Goal: Task Accomplishment & Management: Manage account settings

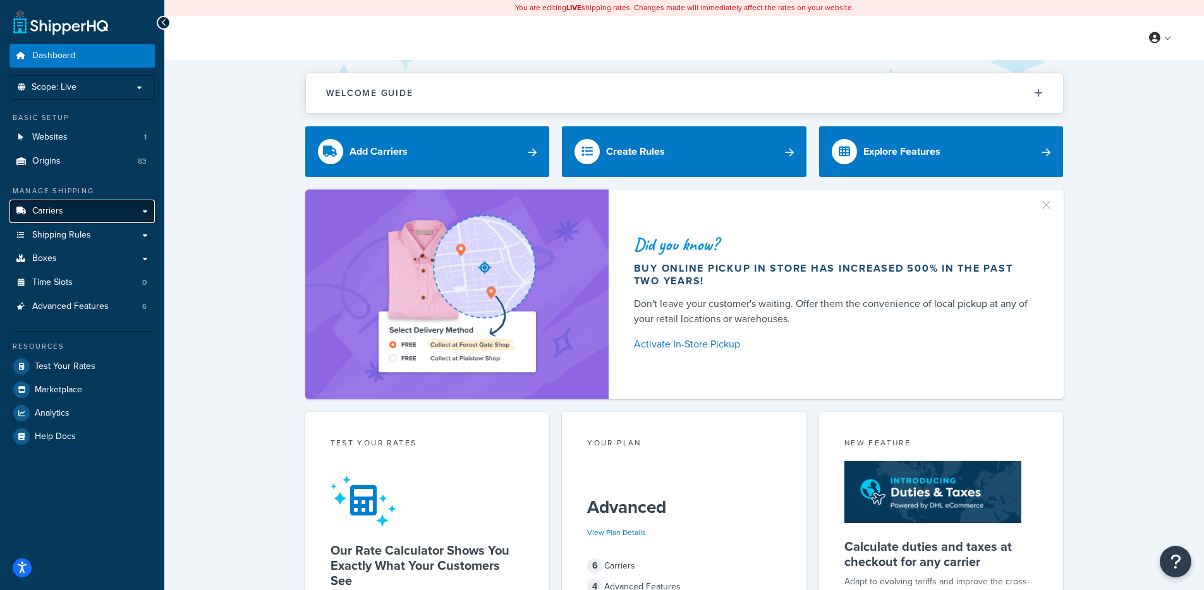
click at [85, 201] on link "Carriers" at bounding box center [81, 211] width 145 height 23
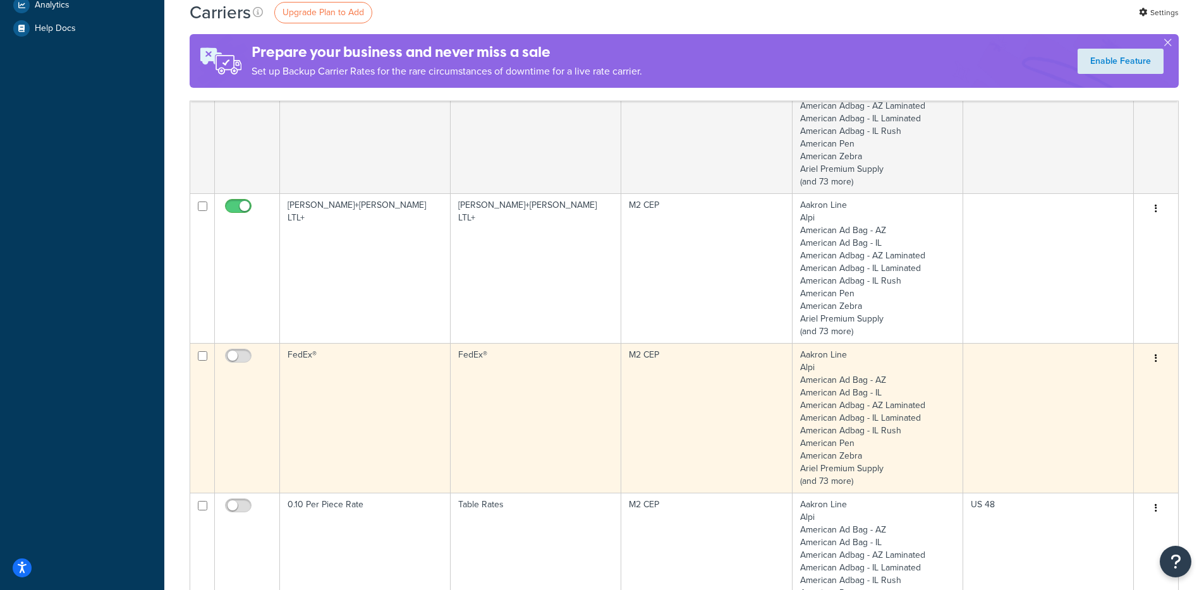
scroll to position [550, 0]
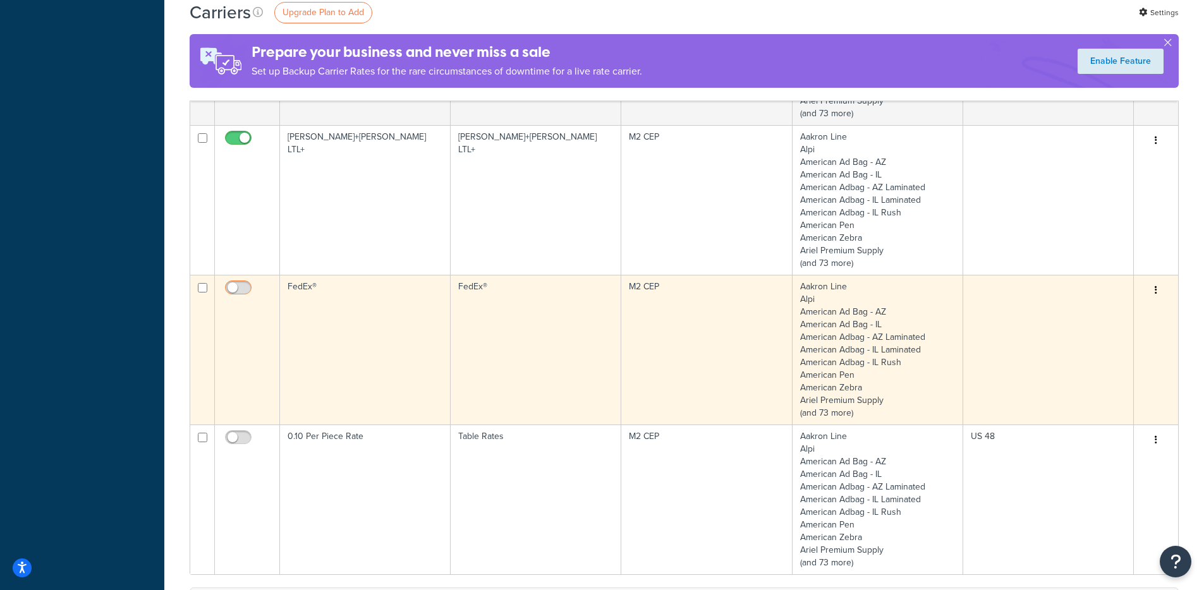
click at [238, 284] on input "checkbox" at bounding box center [240, 291] width 35 height 16
checkbox input "true"
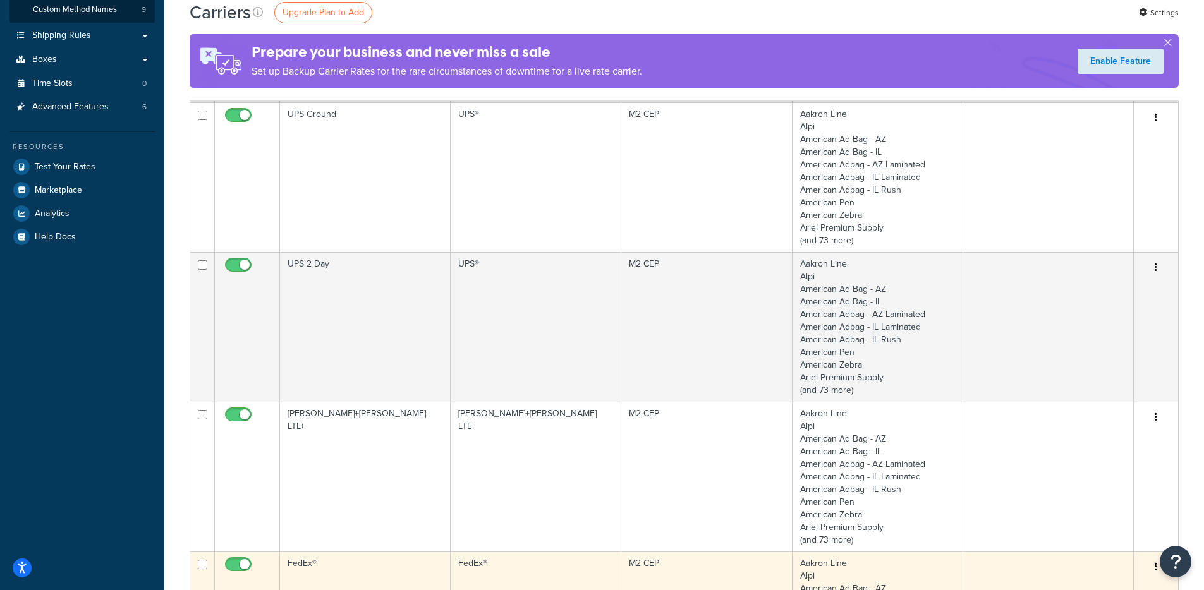
scroll to position [0, 0]
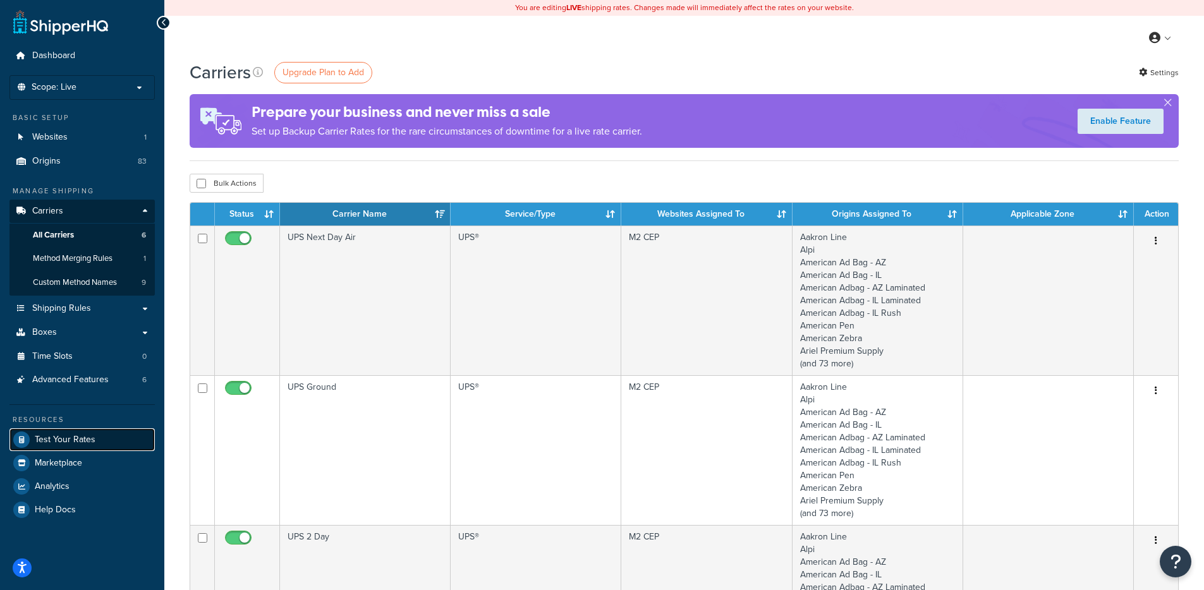
click at [80, 441] on span "Test Your Rates" at bounding box center [65, 440] width 61 height 11
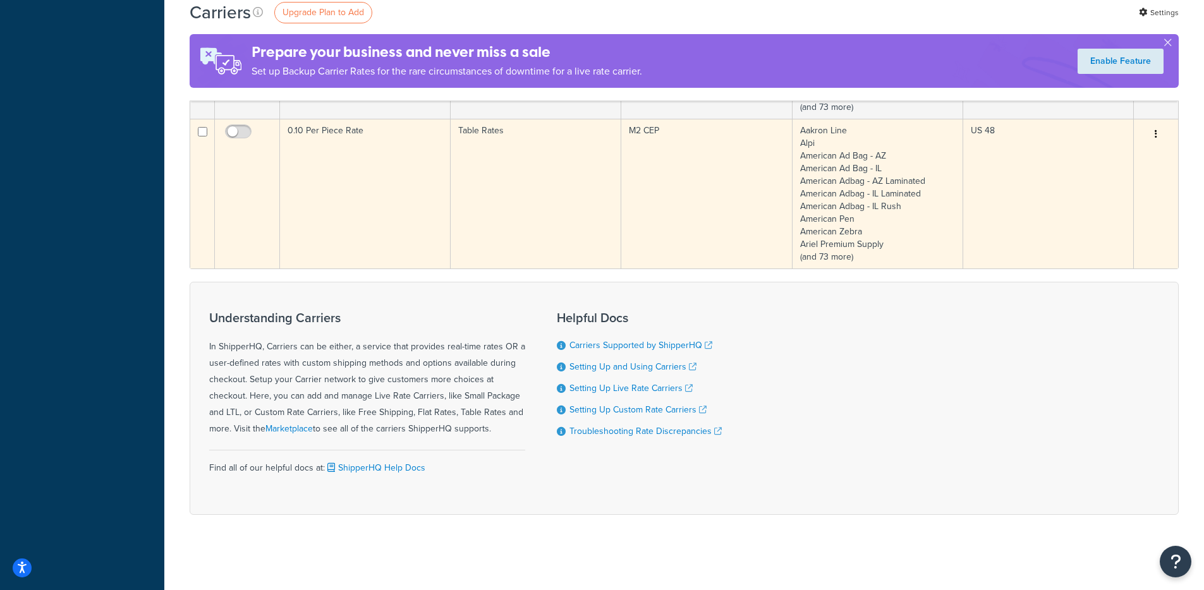
scroll to position [621, 0]
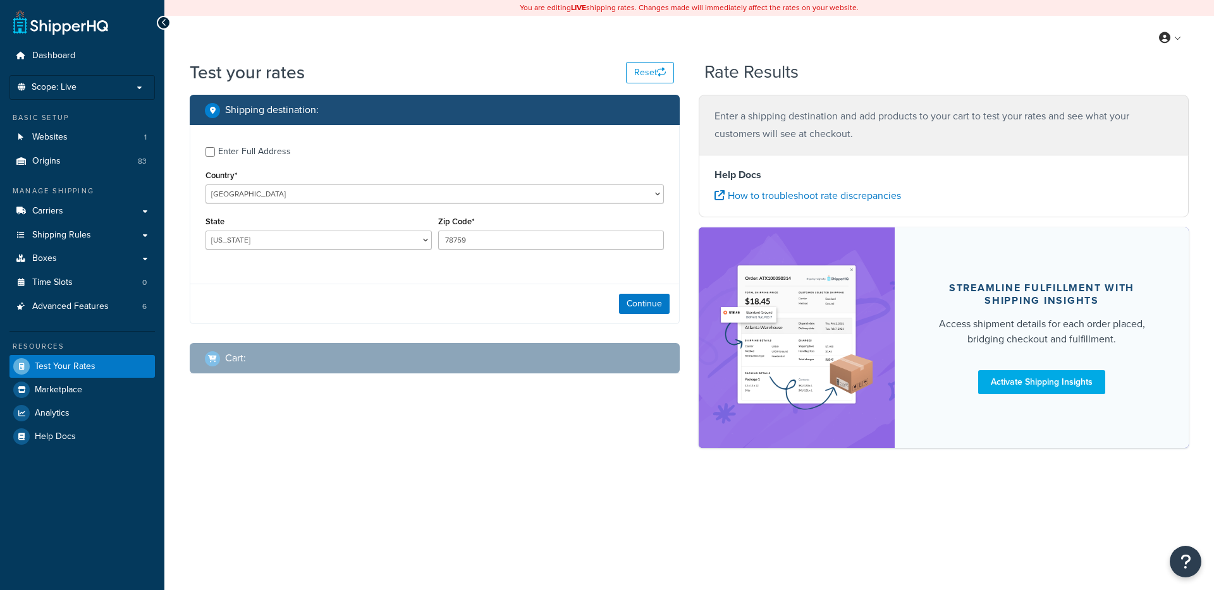
select select "TX"
drag, startPoint x: 658, startPoint y: 295, endPoint x: 652, endPoint y: 300, distance: 8.1
click at [658, 295] on button "Continue" at bounding box center [644, 304] width 51 height 20
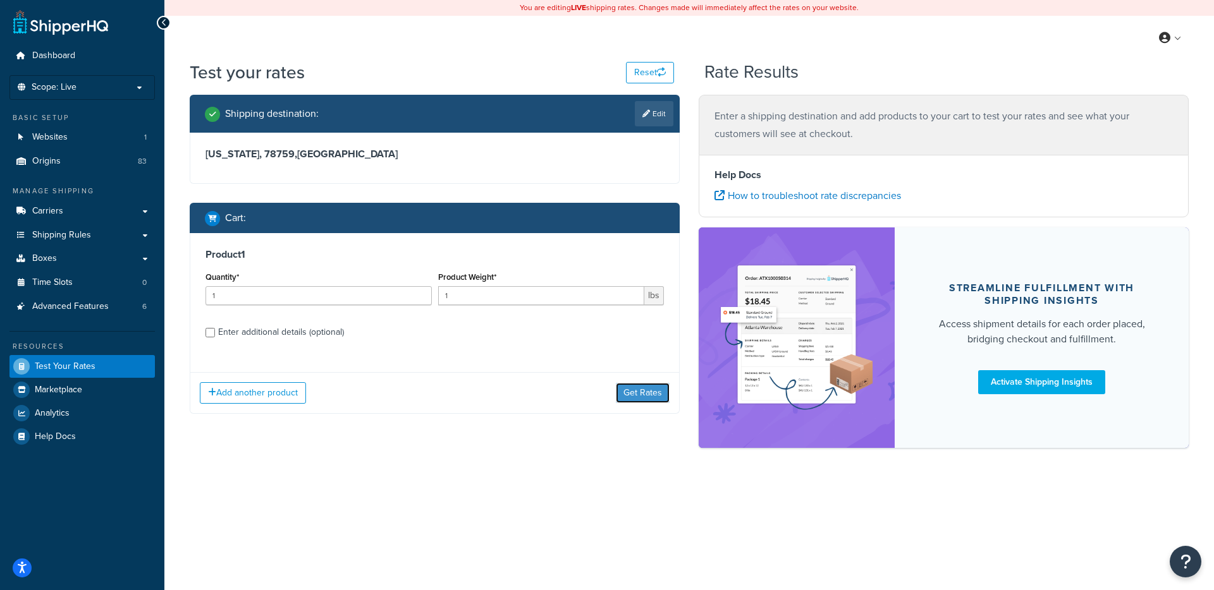
click at [637, 403] on button "Get Rates" at bounding box center [643, 393] width 54 height 20
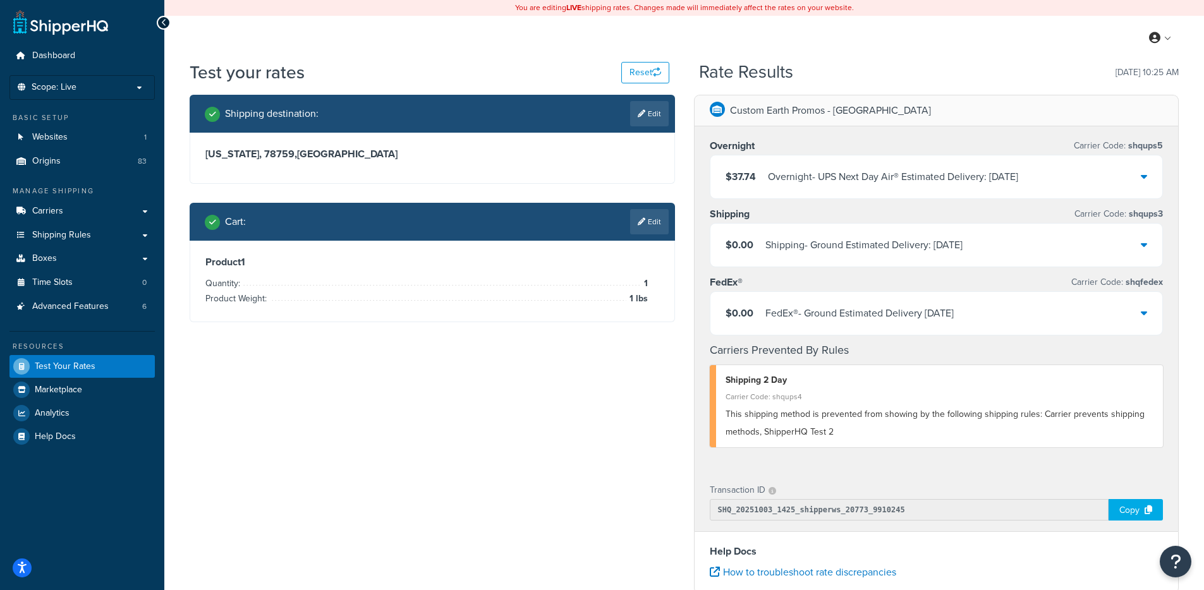
click at [799, 312] on div "FedEx® - Ground Estimated Delivery 10/10/2025" at bounding box center [860, 314] width 188 height 18
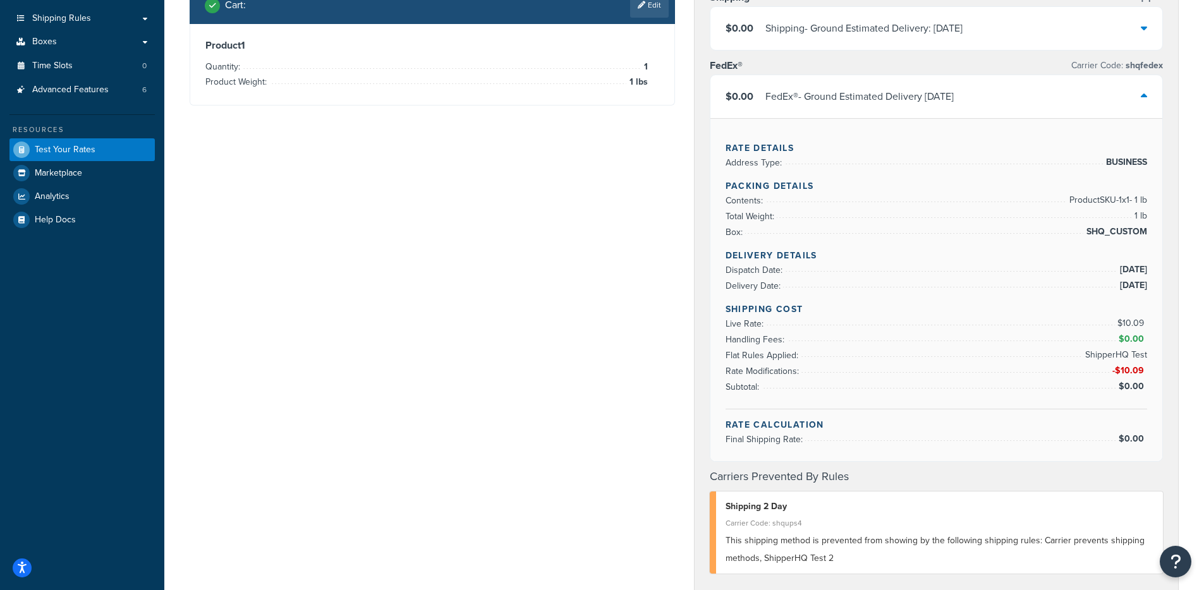
scroll to position [216, 0]
drag, startPoint x: 1101, startPoint y: 356, endPoint x: 1177, endPoint y: 358, distance: 75.3
click at [1176, 358] on div "Overnight Carrier Code: shqups5 $37.74 Overnight - UPS Next Day Air® Estimated …" at bounding box center [937, 254] width 484 height 688
click at [1154, 351] on div "Rate Details Address Type: BUSINESS Packing Details Contents: Product SKU-1 x 1…" at bounding box center [937, 290] width 453 height 343
drag, startPoint x: 1156, startPoint y: 353, endPoint x: 1147, endPoint y: 355, distance: 9.1
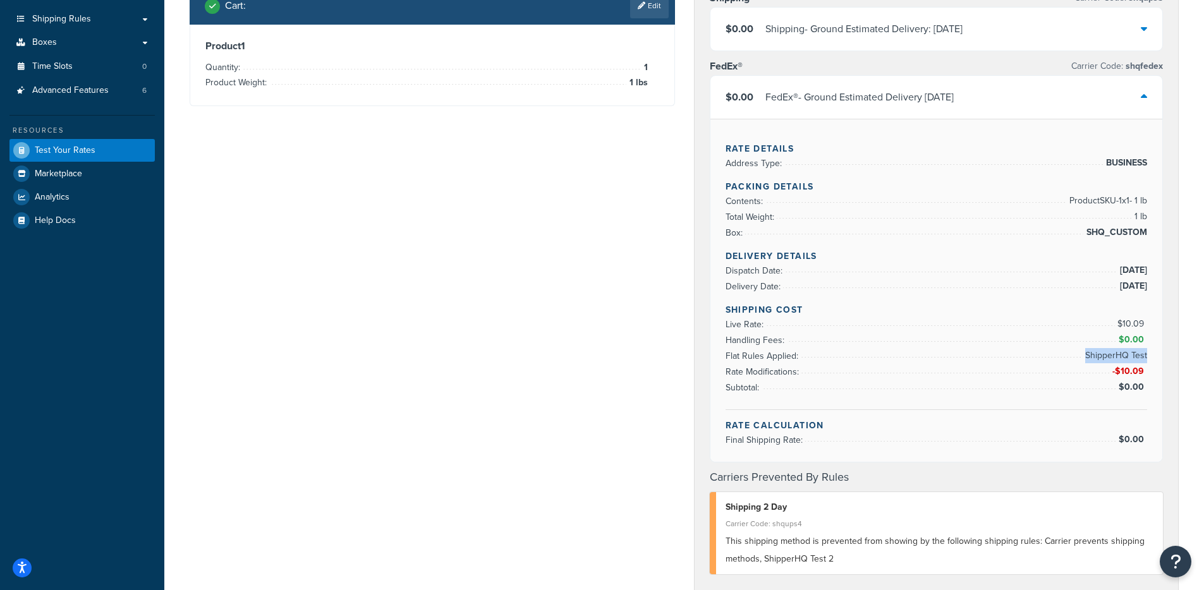
click at [1147, 355] on div "Rate Details Address Type: BUSINESS Packing Details Contents: Product SKU-1 x 1…" at bounding box center [937, 290] width 453 height 343
drag, startPoint x: 1079, startPoint y: 357, endPoint x: 1071, endPoint y: 354, distance: 8.8
click at [1078, 356] on li "Flat Rules Applied: ShipperHQ Test" at bounding box center [937, 356] width 422 height 16
drag, startPoint x: 1094, startPoint y: 355, endPoint x: 1128, endPoint y: 356, distance: 34.2
click at [1128, 356] on span "ShipperHQ Test" at bounding box center [1114, 355] width 65 height 15
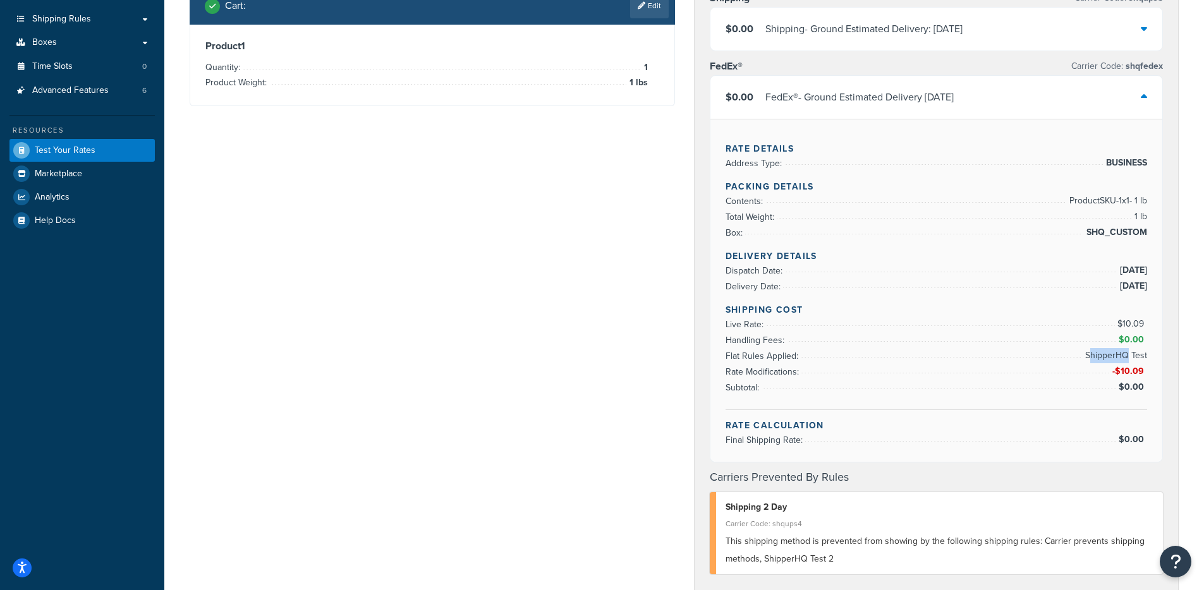
drag, startPoint x: 1128, startPoint y: 356, endPoint x: 1159, endPoint y: 357, distance: 31.0
click at [1128, 356] on span "ShipperHQ Test" at bounding box center [1114, 355] width 65 height 15
drag, startPoint x: 1159, startPoint y: 357, endPoint x: 1146, endPoint y: 355, distance: 13.4
click at [1146, 355] on div "Rate Details Address Type: BUSINESS Packing Details Contents: Product SKU-1 x 1…" at bounding box center [937, 290] width 453 height 343
click at [1081, 360] on li "Flat Rules Applied: ShipperHQ Test" at bounding box center [937, 356] width 422 height 16
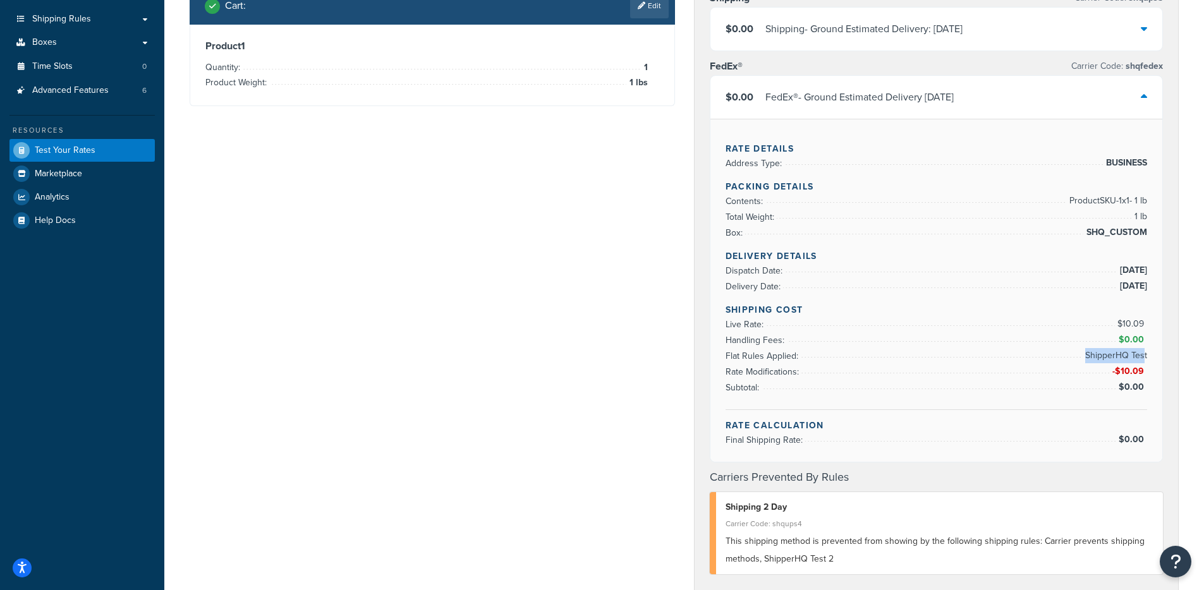
drag, startPoint x: 1087, startPoint y: 358, endPoint x: 958, endPoint y: 373, distance: 129.2
click at [1144, 357] on span "ShipperHQ Test" at bounding box center [1114, 355] width 65 height 15
click at [623, 379] on div "Shipping destination : Edit Texas, 78759 , United States Cart : Edit Product 1 …" at bounding box center [684, 421] width 1008 height 1084
click at [637, 368] on div "Shipping destination : Edit Texas, 78759 , United States Cart : Edit Product 1 …" at bounding box center [684, 421] width 1008 height 1084
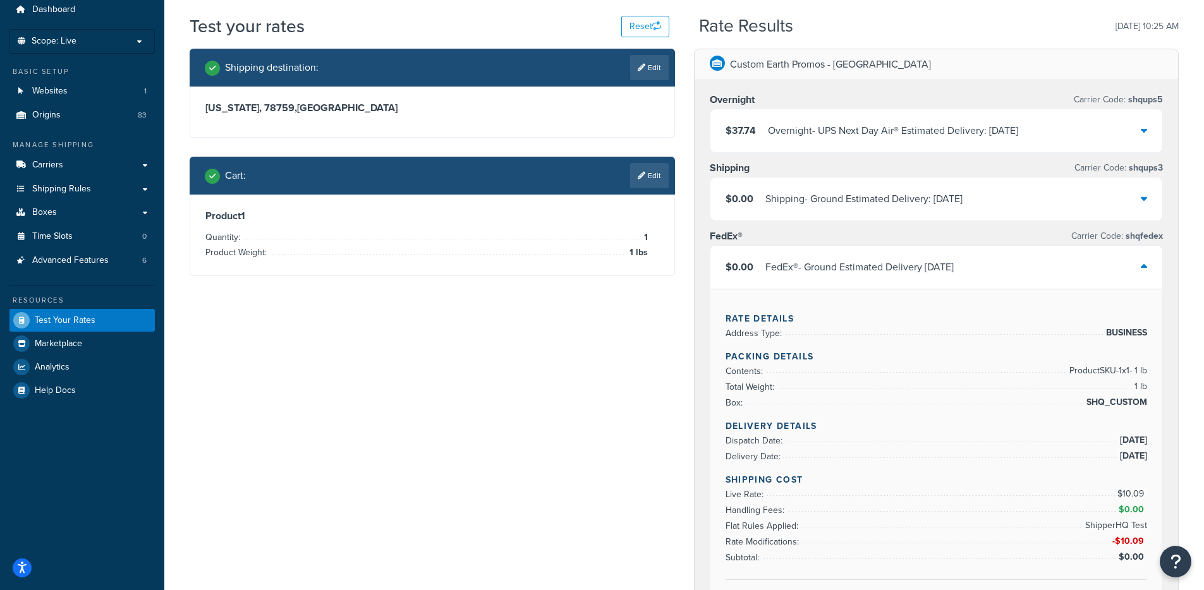
scroll to position [0, 0]
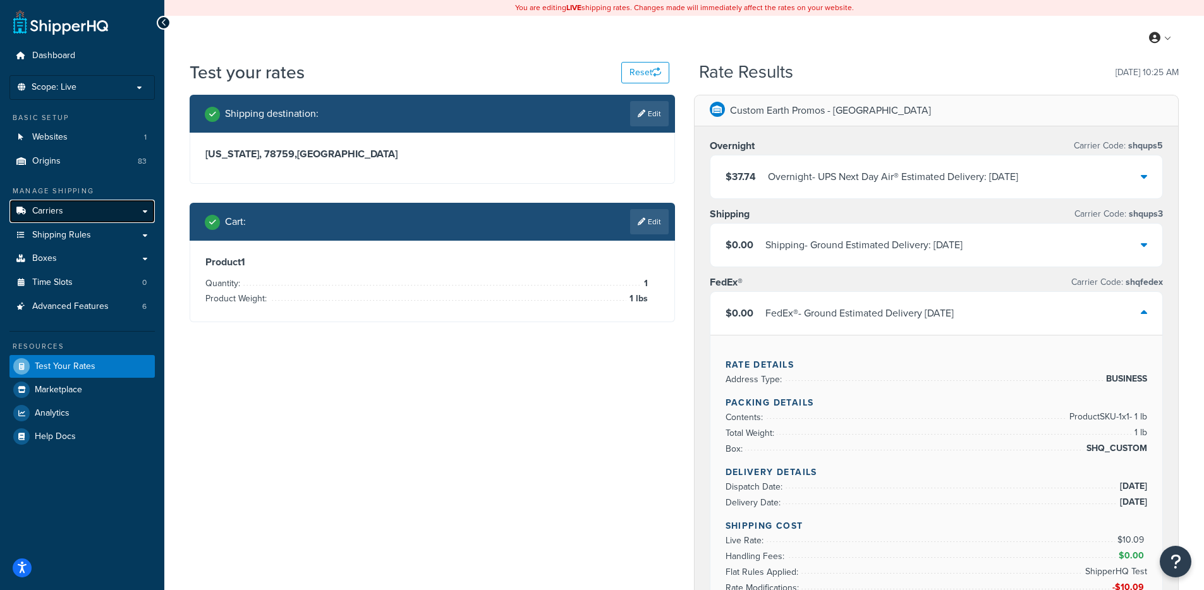
click at [119, 217] on link "Carriers" at bounding box center [81, 211] width 145 height 23
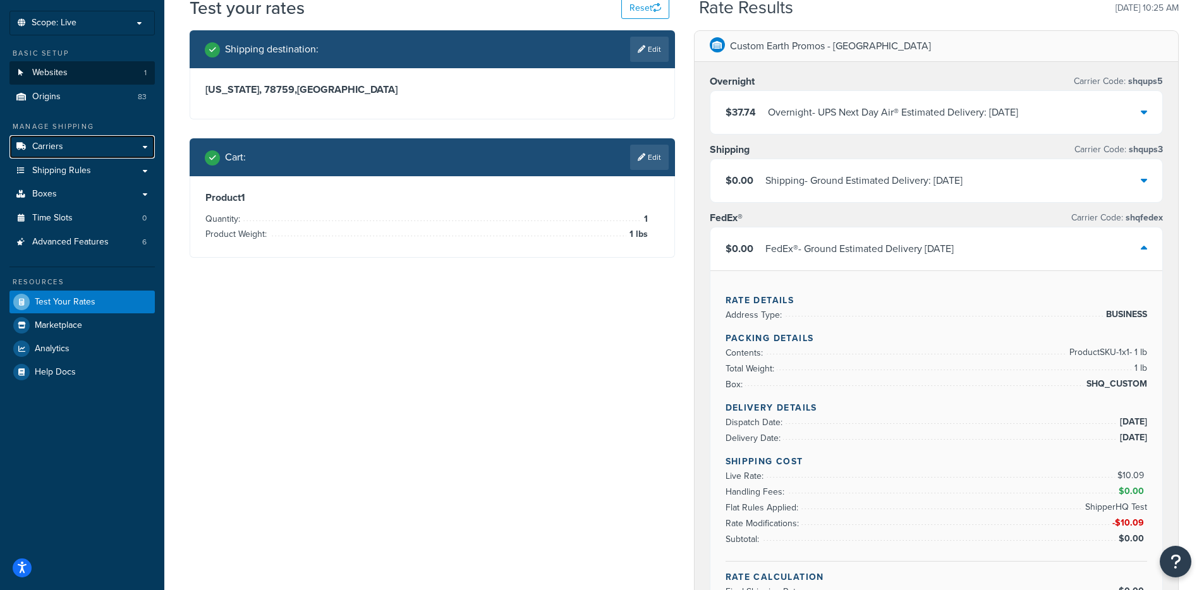
scroll to position [65, 0]
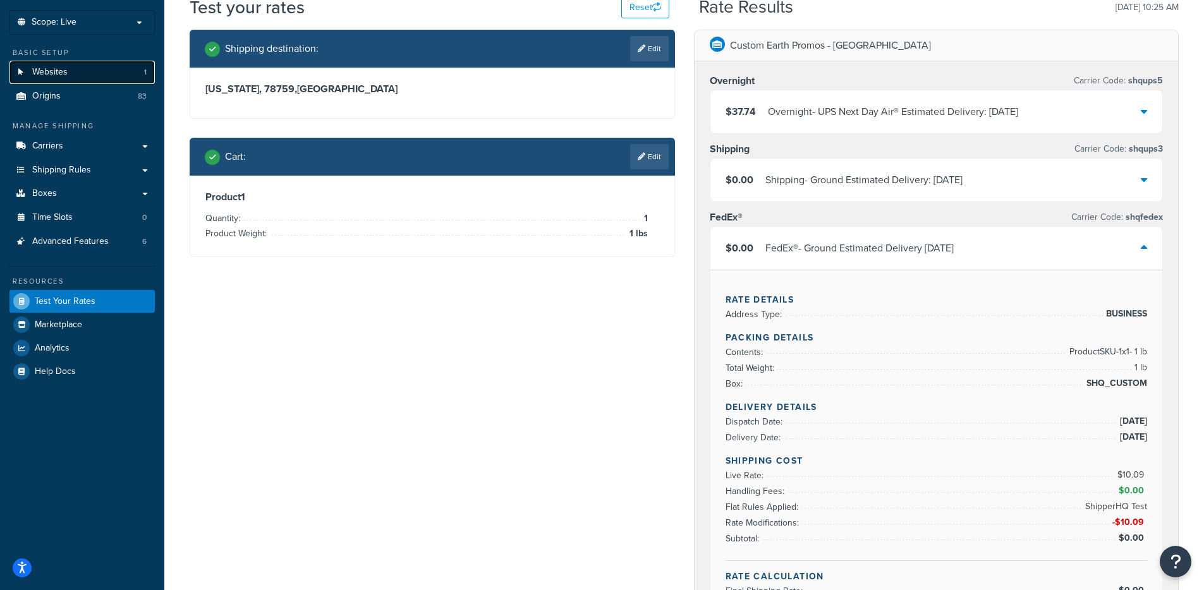
click at [73, 66] on link "Websites 1" at bounding box center [81, 72] width 145 height 23
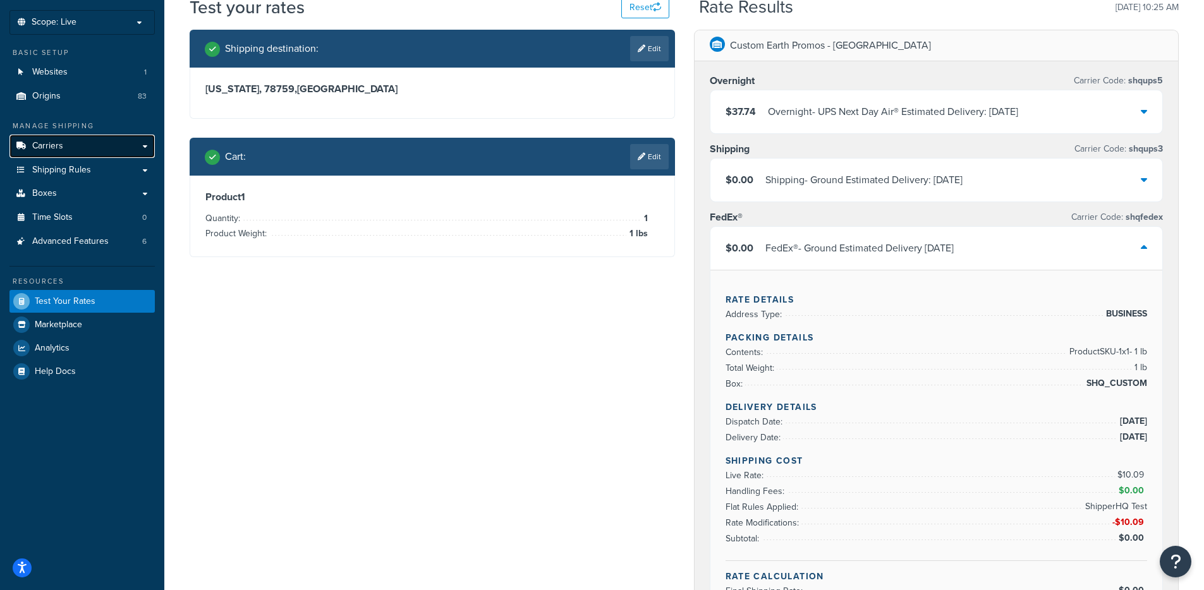
click at [94, 147] on link "Carriers" at bounding box center [81, 146] width 145 height 23
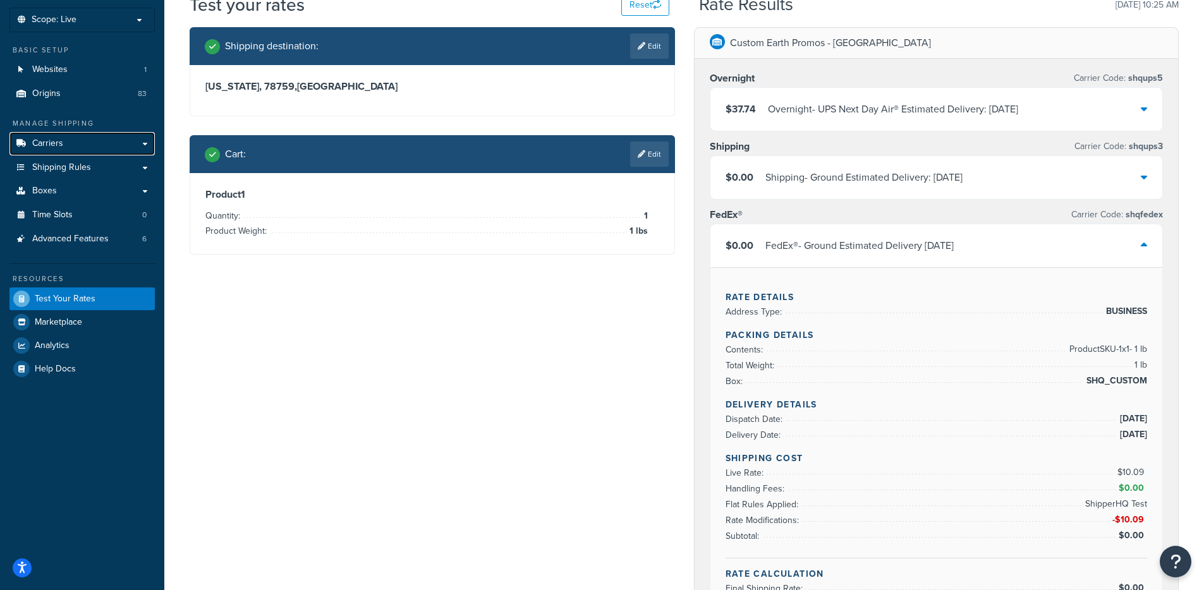
scroll to position [80, 0]
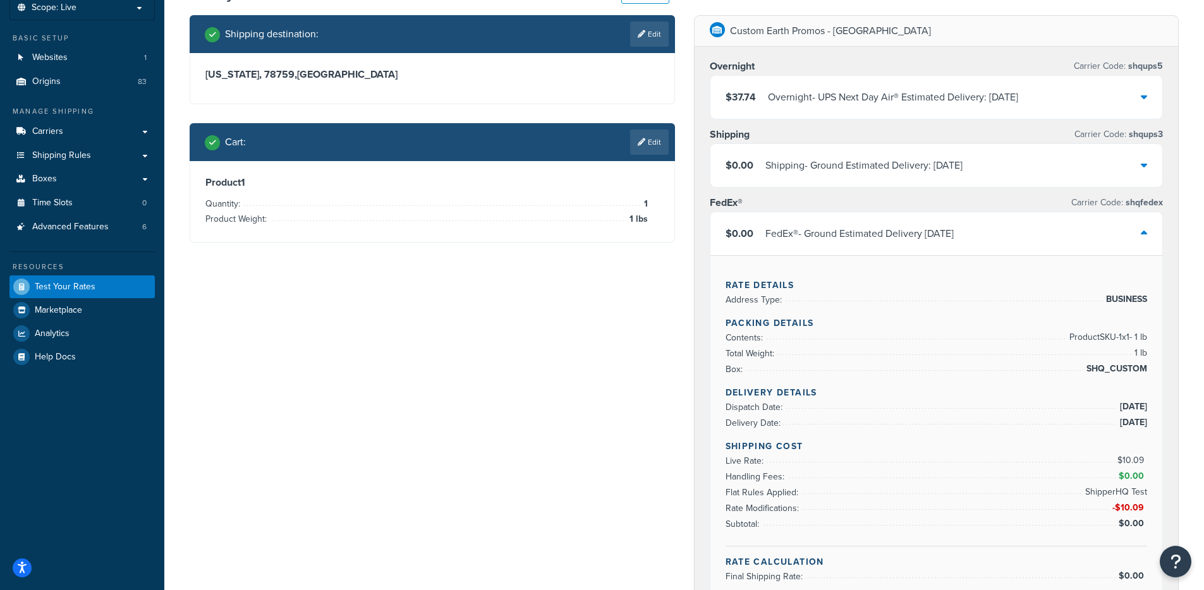
click at [798, 236] on div "FedEx® - Ground Estimated Delivery 10/10/2025" at bounding box center [860, 234] width 188 height 18
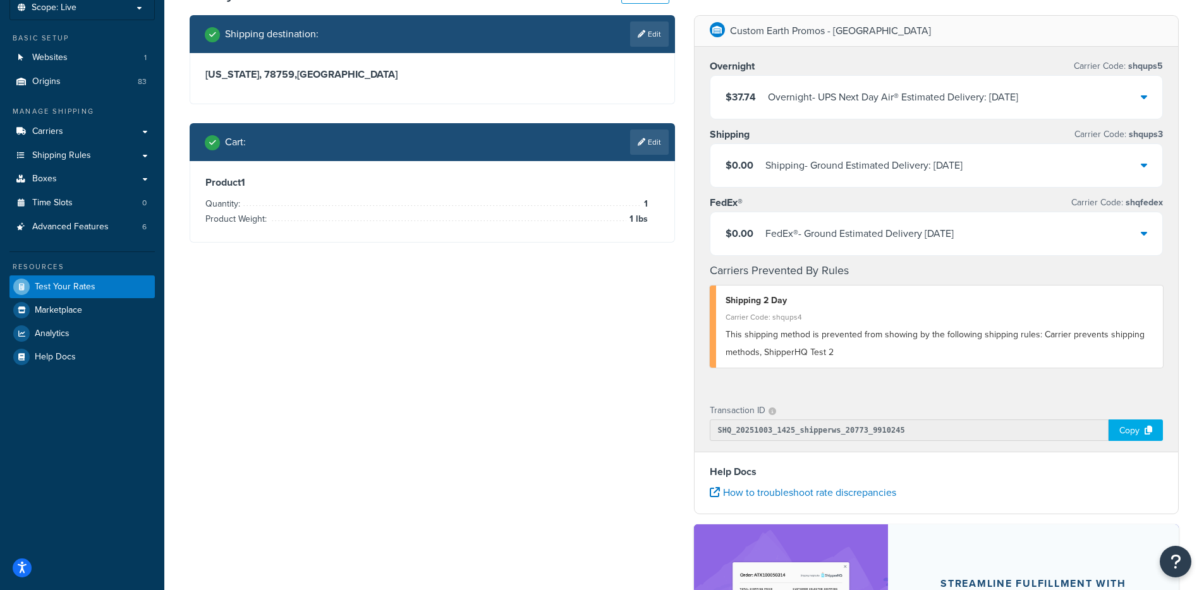
click at [881, 164] on div "Shipping - Ground Estimated Delivery: 10/10/2025" at bounding box center [864, 166] width 197 height 18
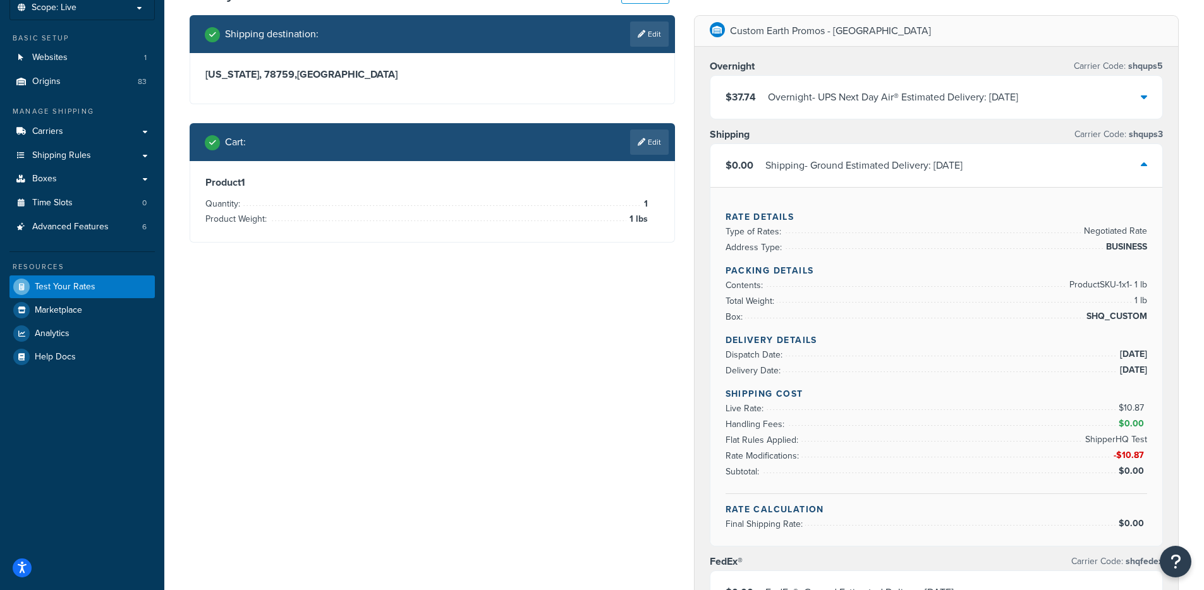
click at [881, 178] on div "$0.00 Shipping - Ground Estimated Delivery: 10/10/2025" at bounding box center [937, 165] width 453 height 43
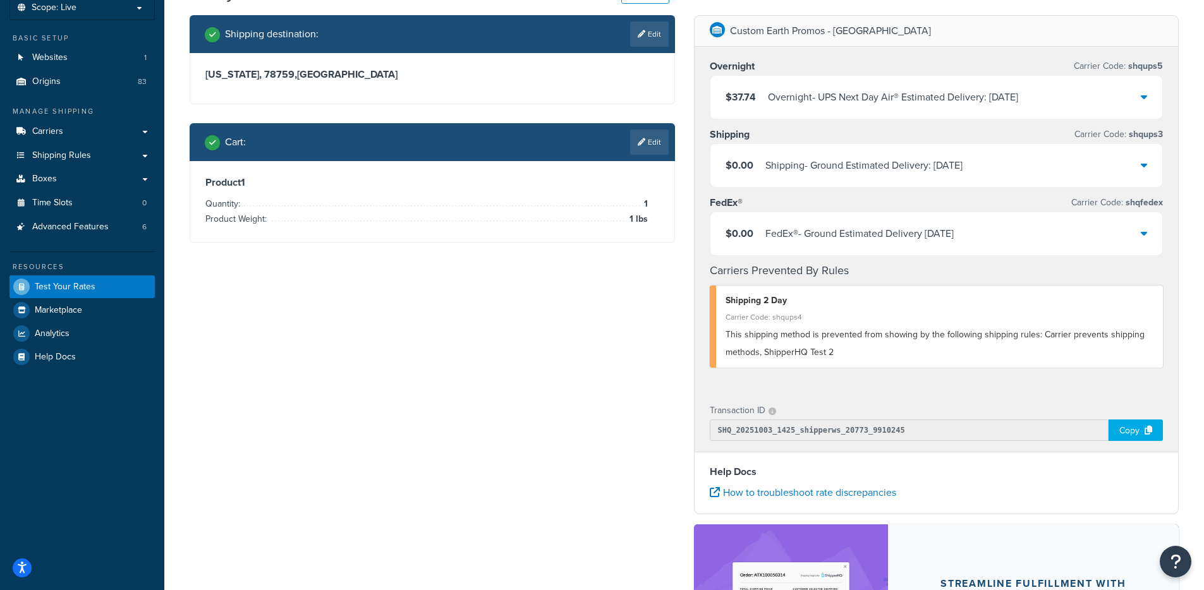
click at [885, 235] on div "FedEx® - Ground Estimated Delivery 10/10/2025" at bounding box center [860, 234] width 188 height 18
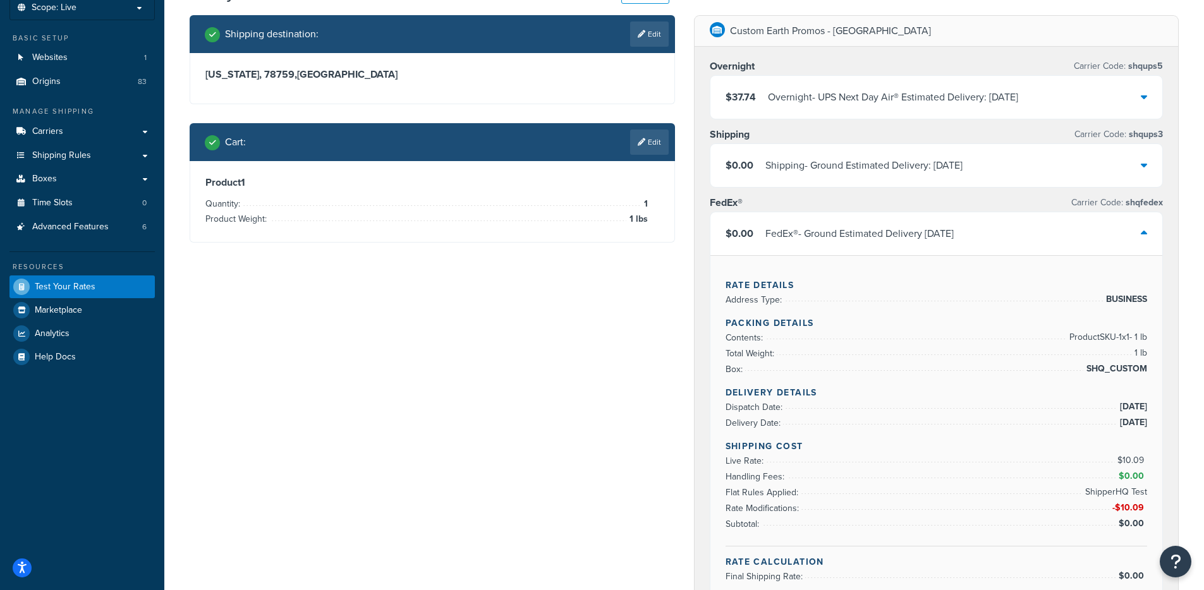
click at [885, 235] on div "FedEx® - Ground Estimated Delivery 10/10/2025" at bounding box center [860, 234] width 188 height 18
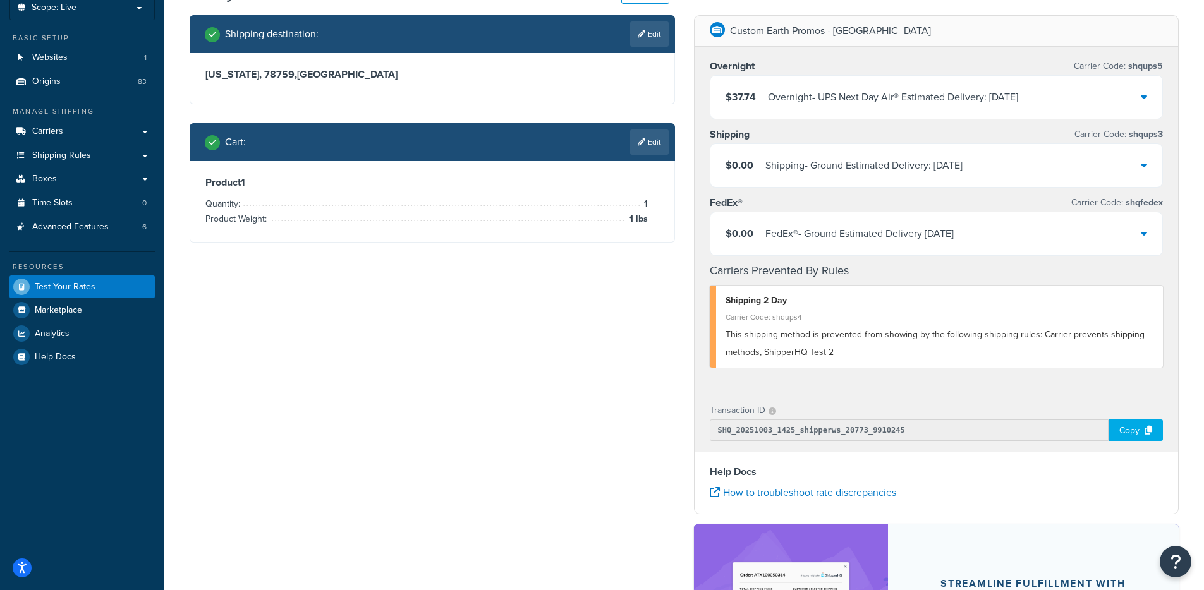
click at [885, 235] on div "FedEx® - Ground Estimated Delivery 10/10/2025" at bounding box center [860, 234] width 188 height 18
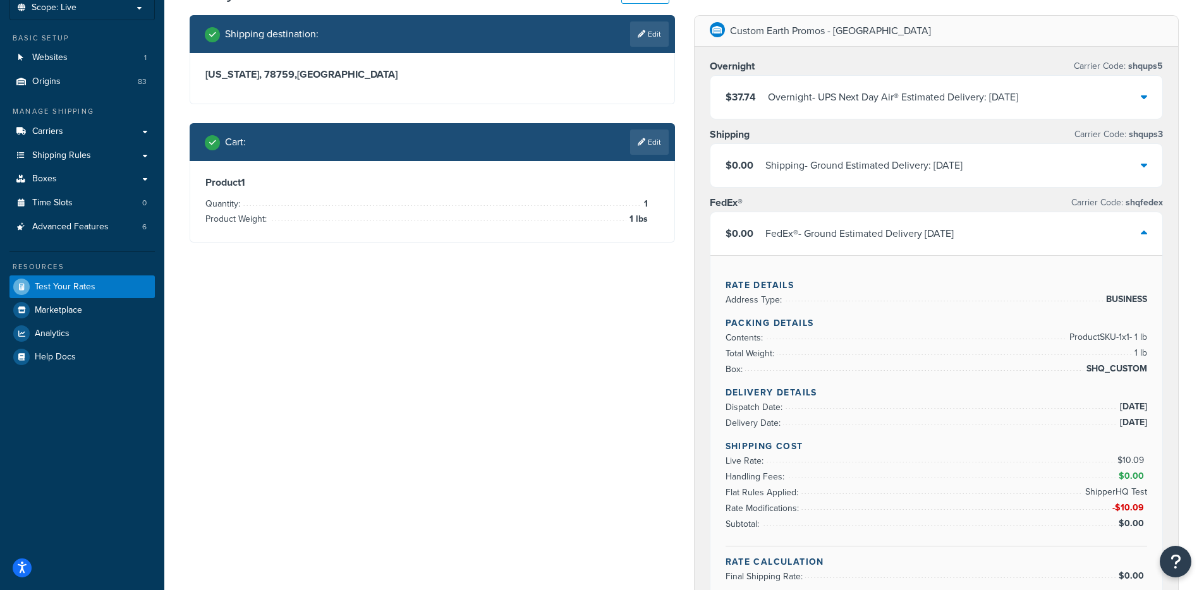
scroll to position [97, 0]
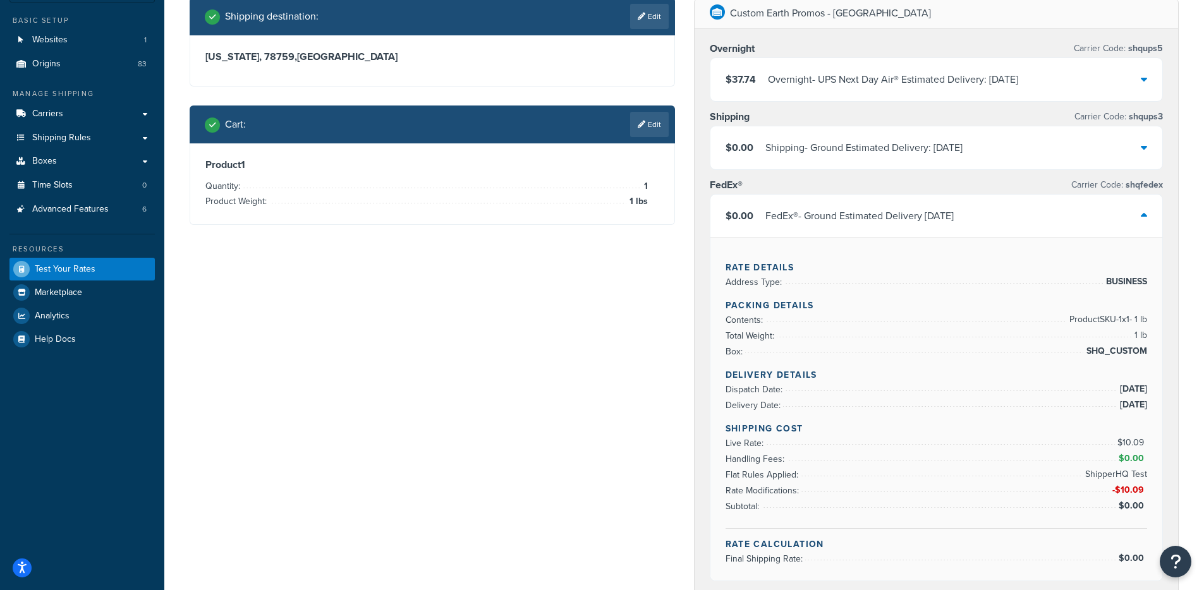
click at [886, 228] on div "$0.00 FedEx® - Ground Estimated Delivery 10/10/2025" at bounding box center [937, 216] width 453 height 43
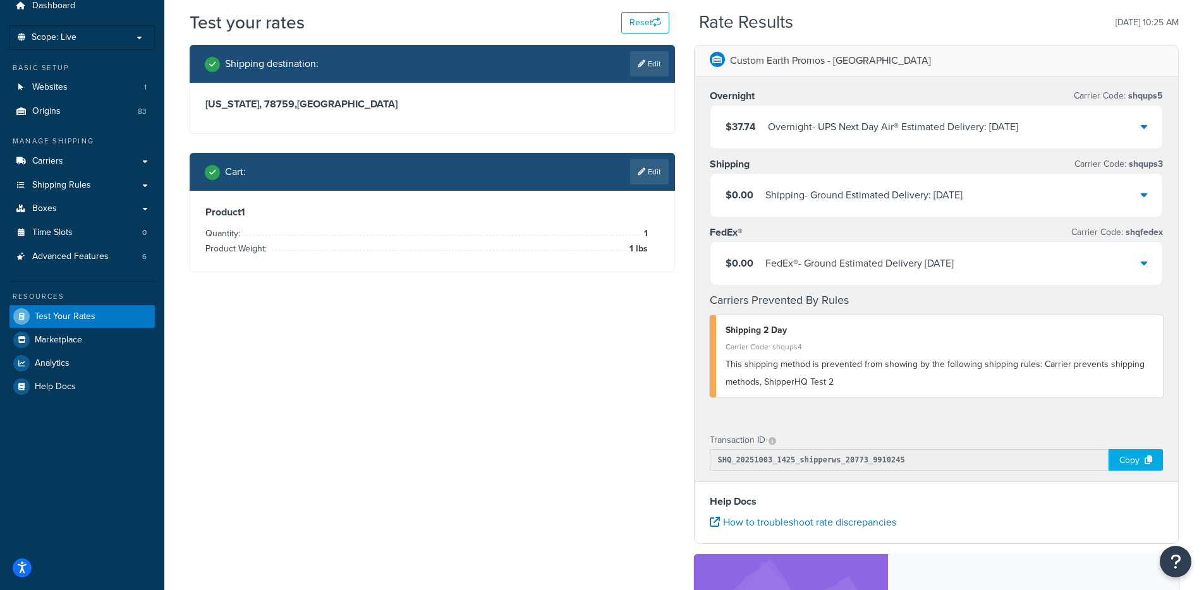
scroll to position [0, 0]
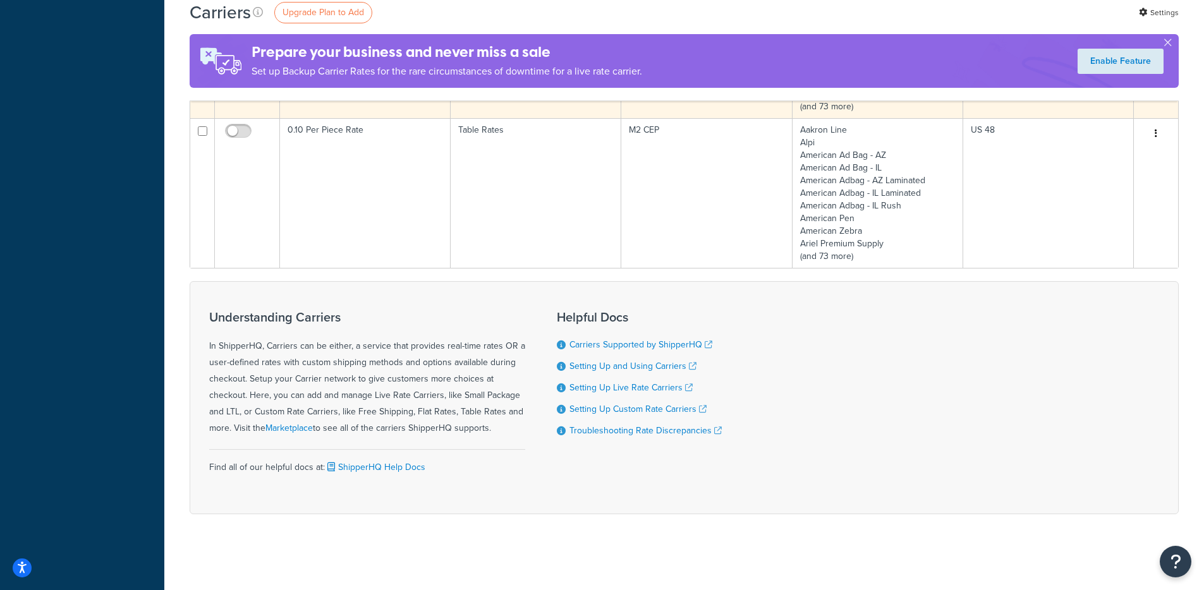
scroll to position [606, 0]
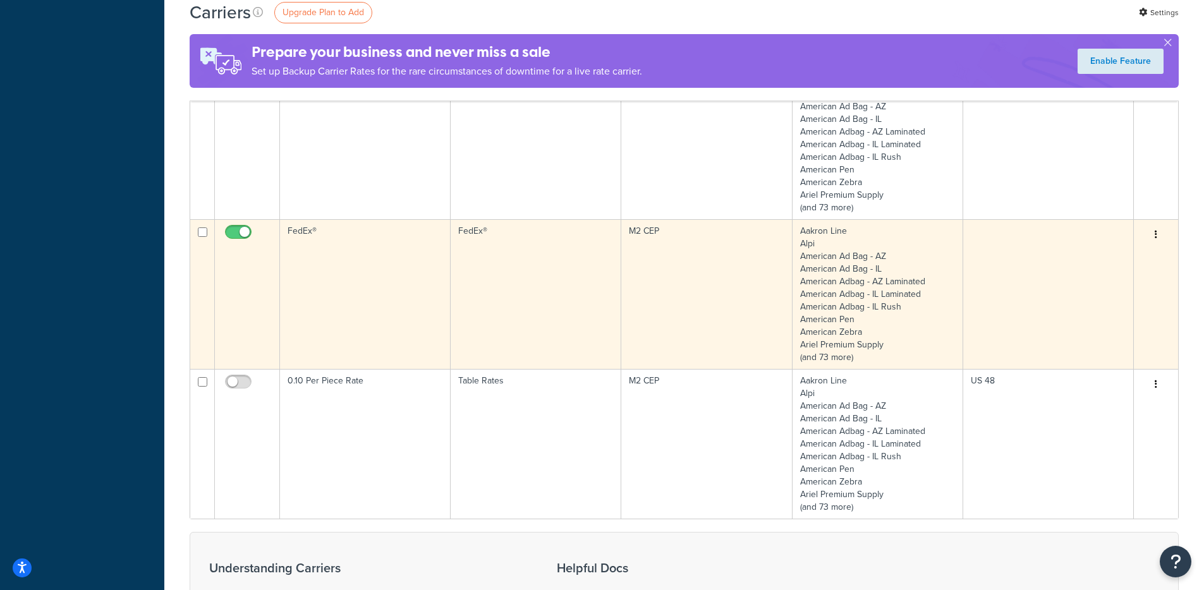
click at [234, 236] on input "checkbox" at bounding box center [240, 236] width 35 height 16
checkbox input "false"
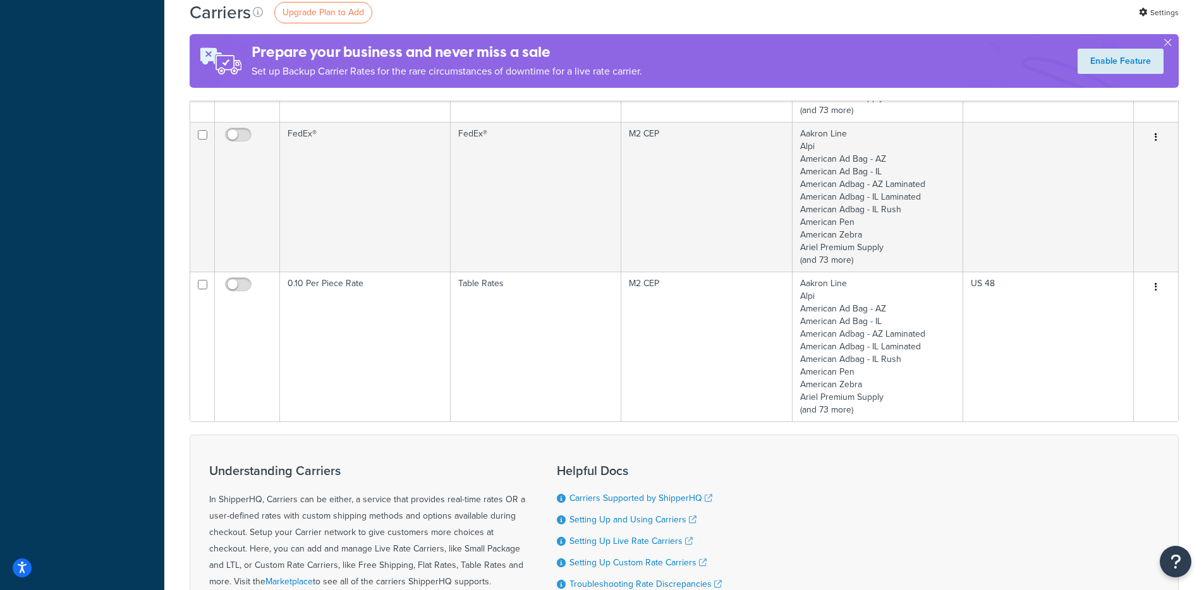
scroll to position [683, 0]
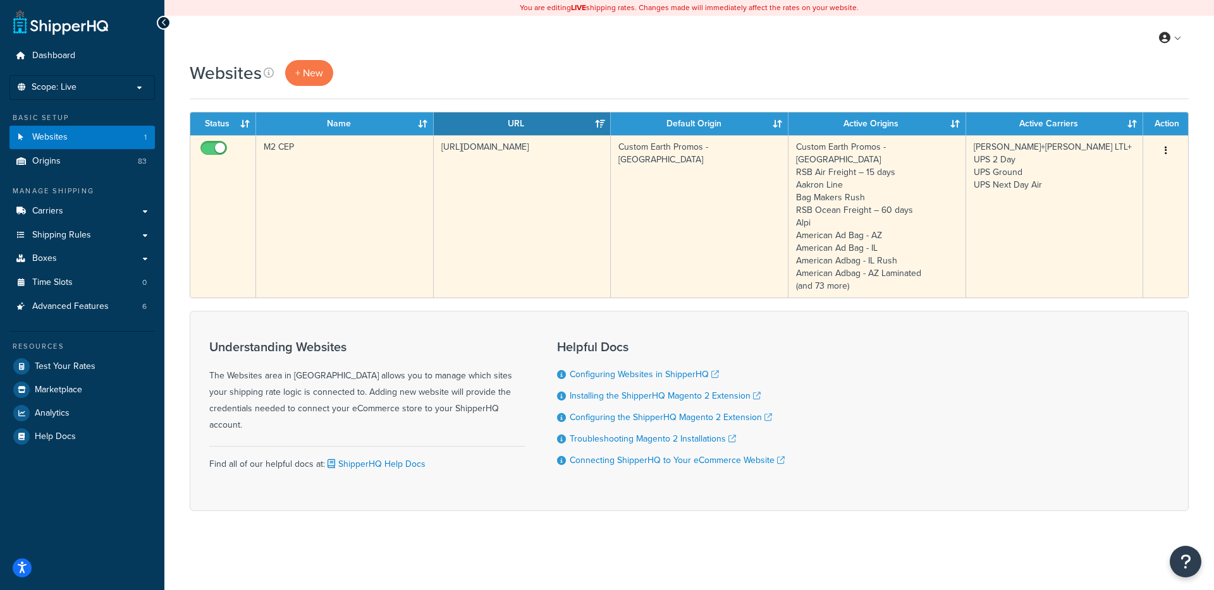
click at [476, 199] on td "[URL][DOMAIN_NAME]" at bounding box center [523, 216] width 178 height 162
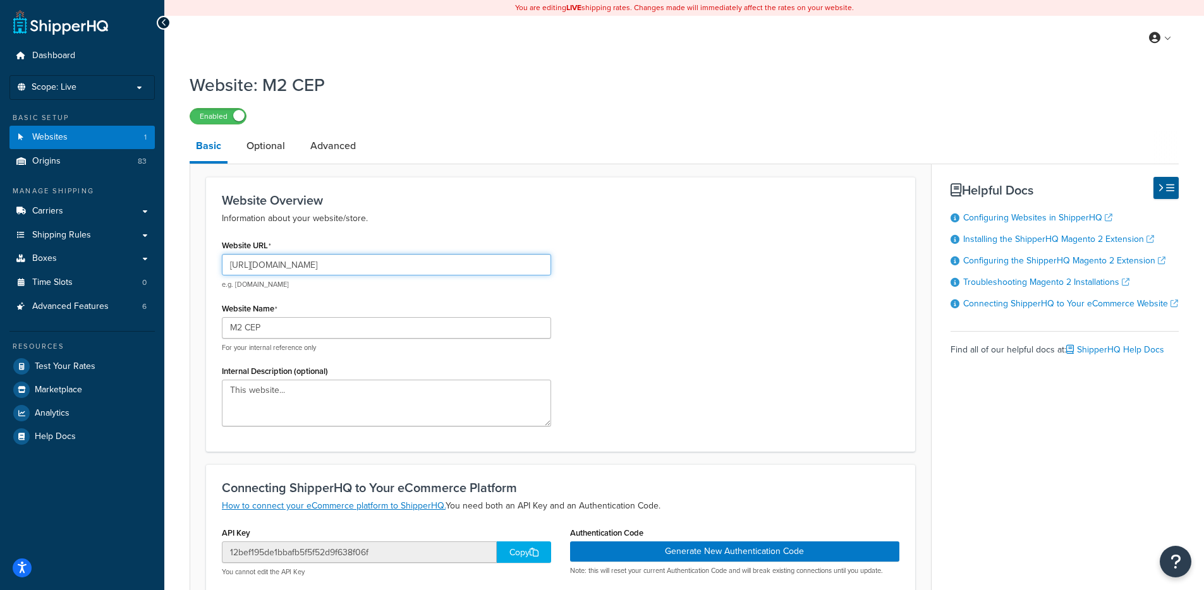
drag, startPoint x: 385, startPoint y: 271, endPoint x: 277, endPoint y: 267, distance: 108.2
click at [277, 267] on input "[URL][DOMAIN_NAME]" at bounding box center [386, 264] width 329 height 21
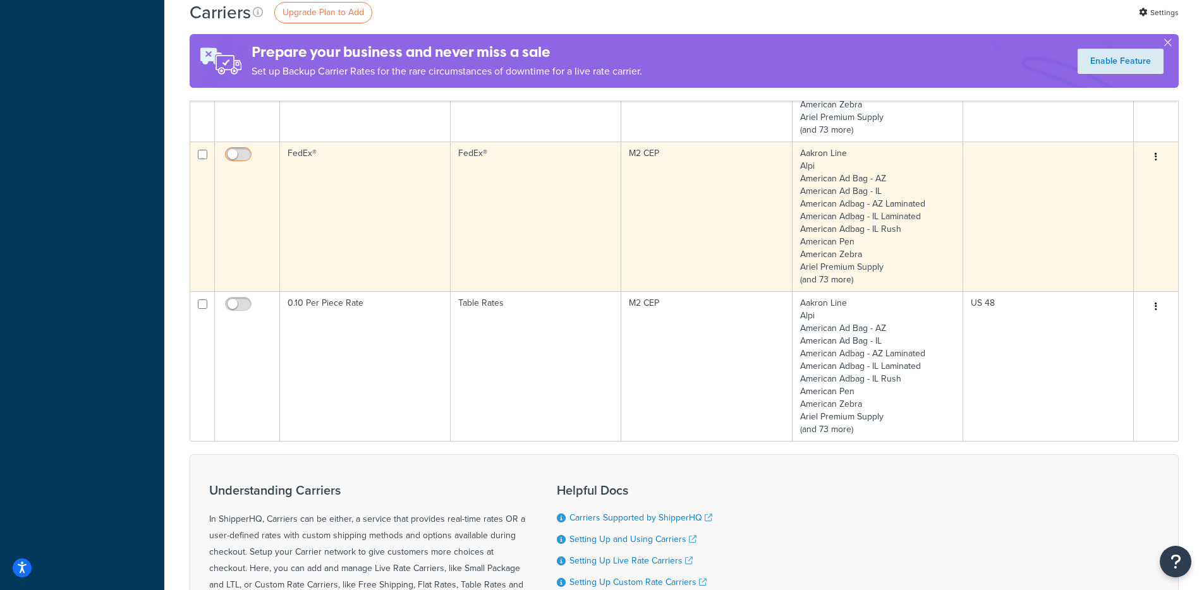
click at [231, 155] on input "checkbox" at bounding box center [240, 158] width 35 height 16
checkbox input "true"
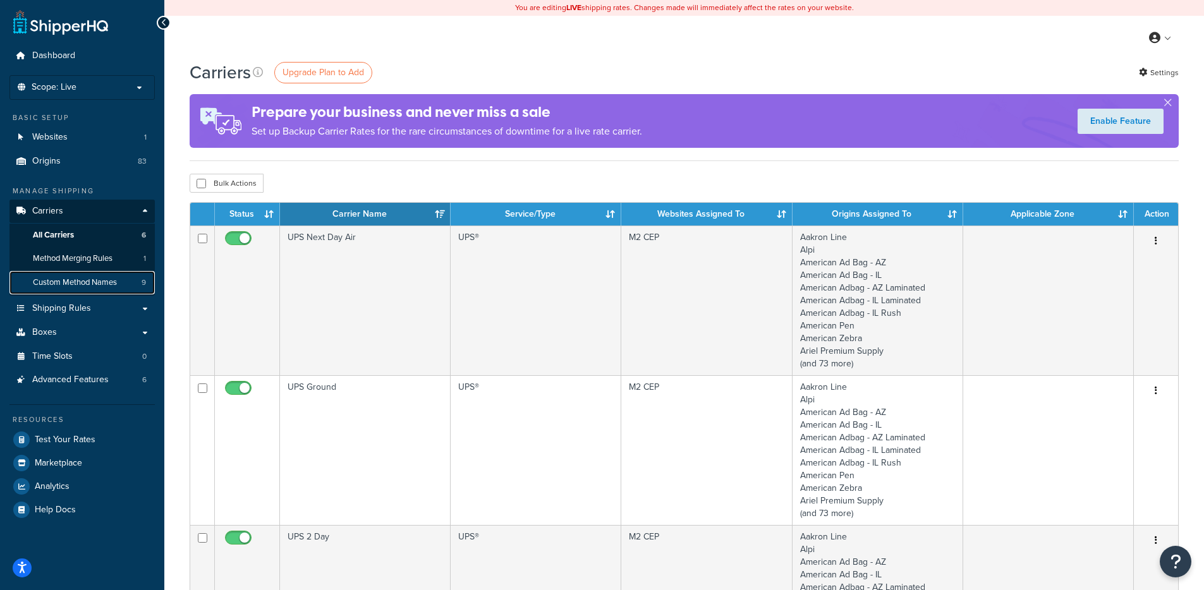
click at [56, 286] on span "Custom Method Names" at bounding box center [75, 283] width 84 height 11
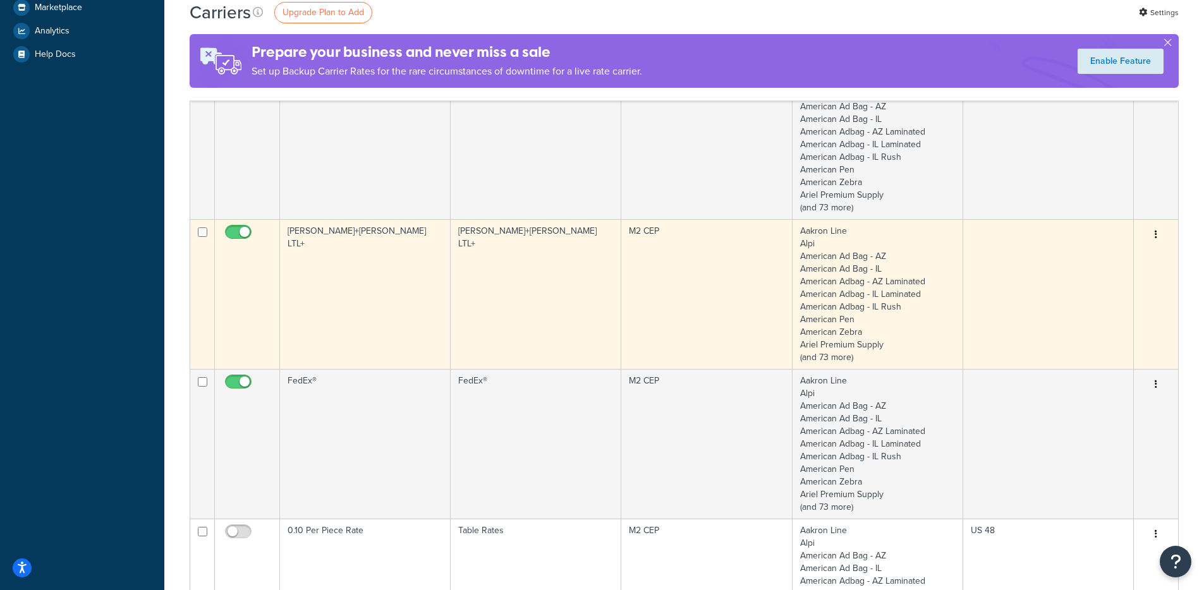
scroll to position [477, 0]
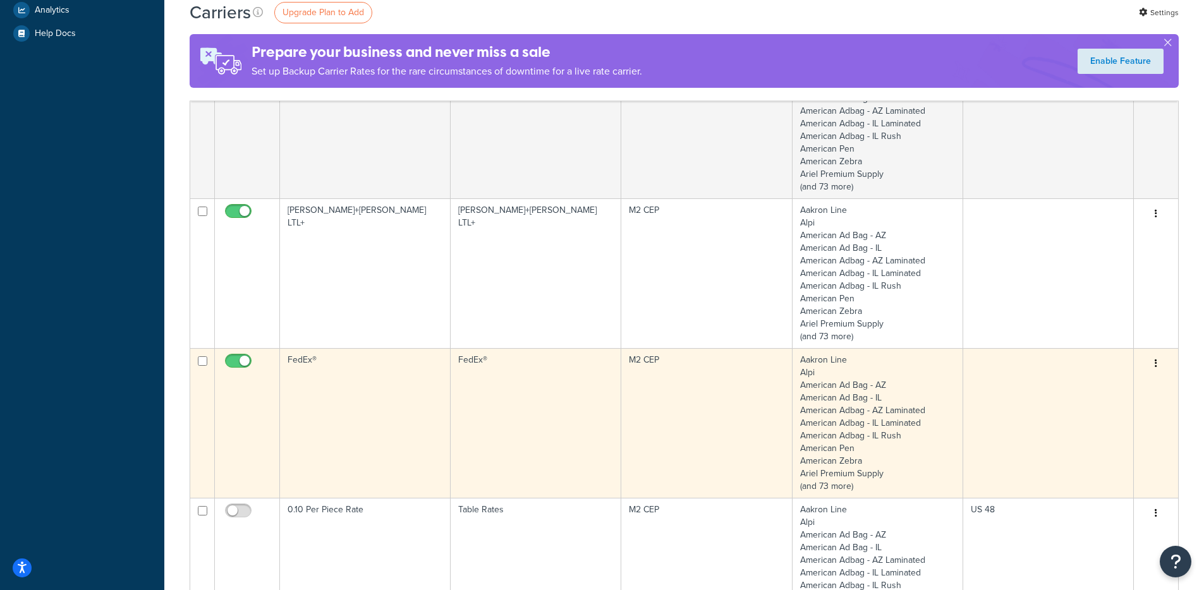
click at [389, 379] on td "FedEx®" at bounding box center [365, 423] width 171 height 150
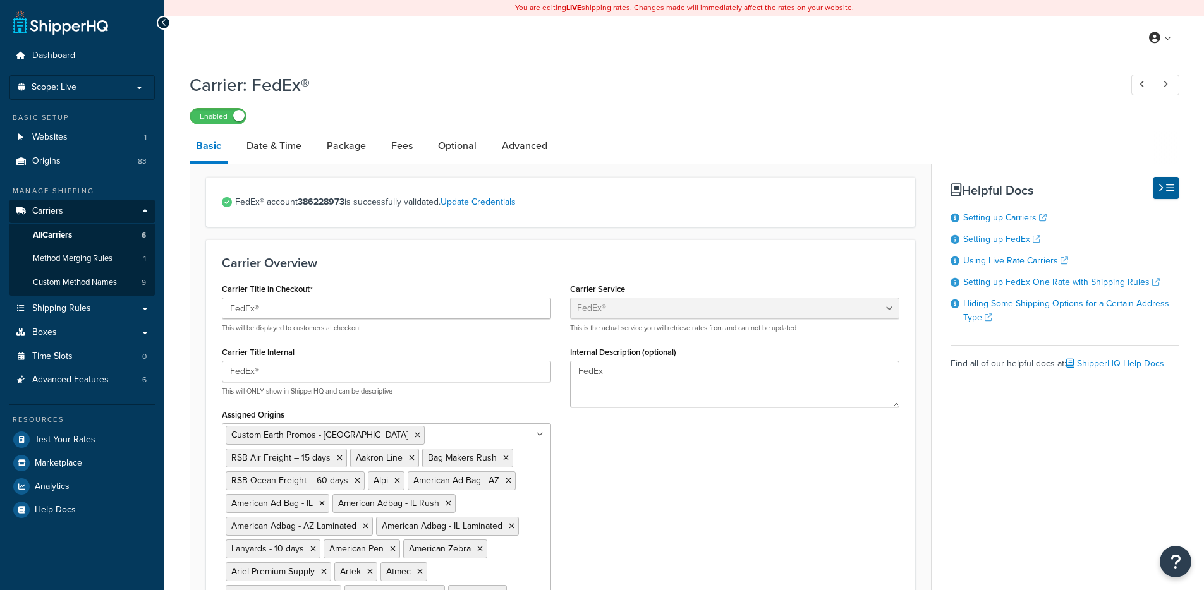
select select "fedEx"
select select "REGULAR_PICKUP"
select select "YOUR_PACKAGING"
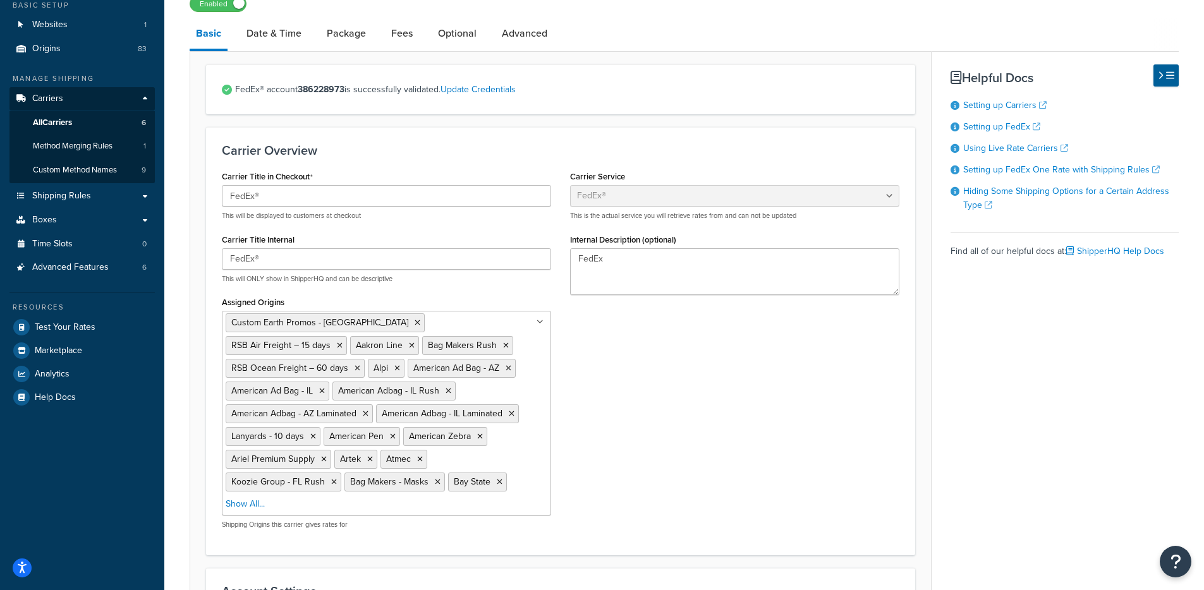
scroll to position [86, 0]
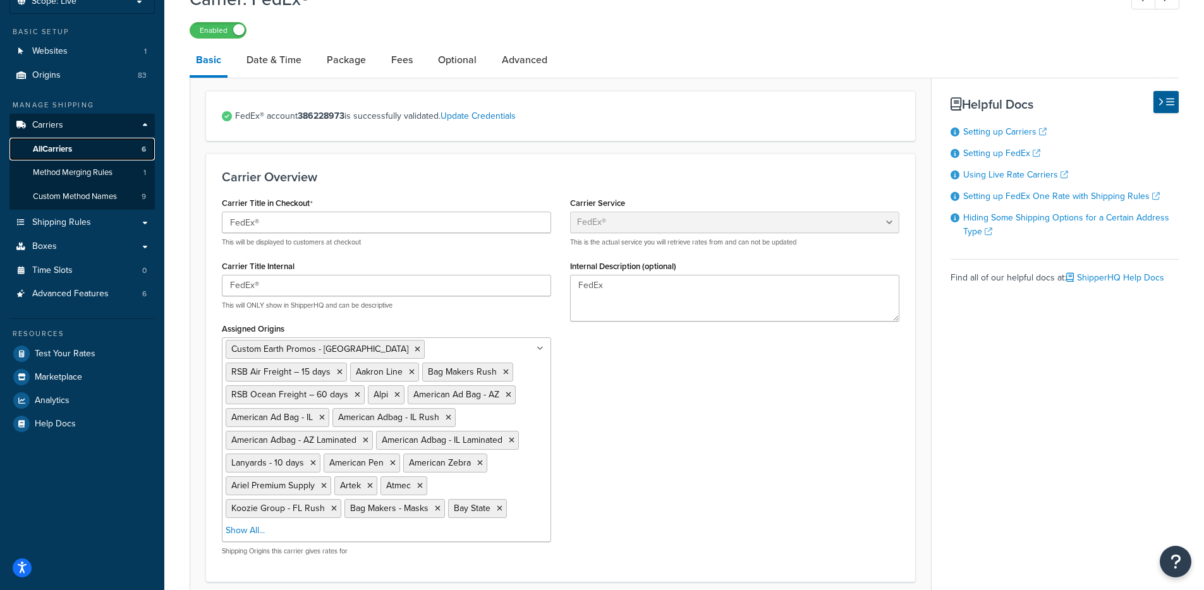
click at [92, 150] on link "All Carriers 6" at bounding box center [81, 149] width 145 height 23
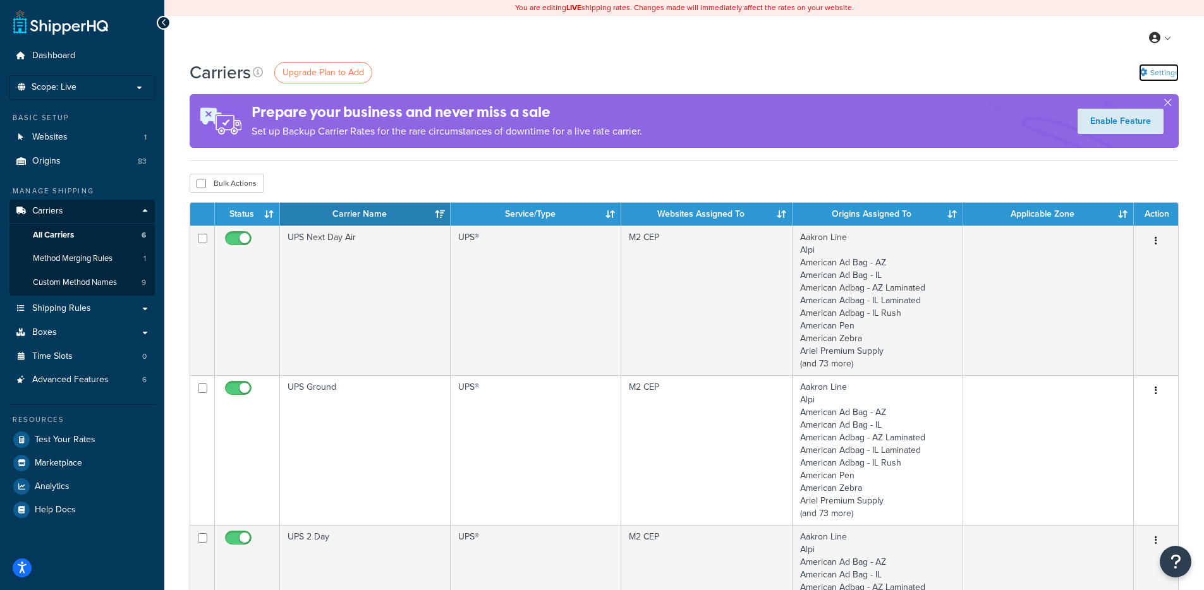
click at [1167, 74] on link "Settings" at bounding box center [1159, 73] width 40 height 18
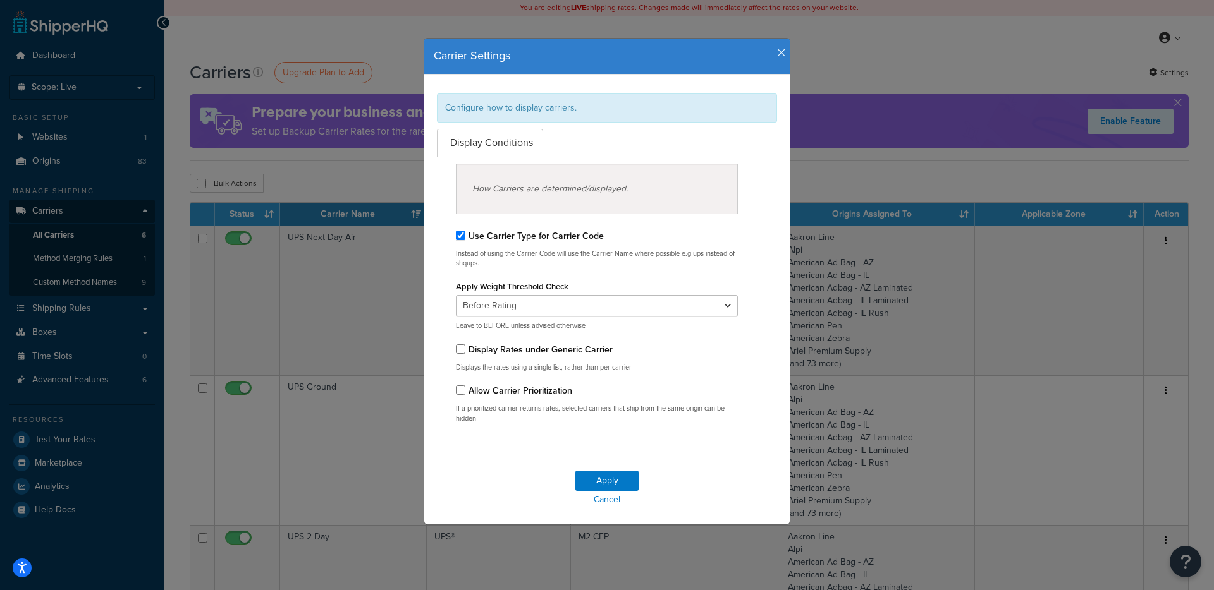
click at [778, 49] on icon "button" at bounding box center [781, 52] width 9 height 11
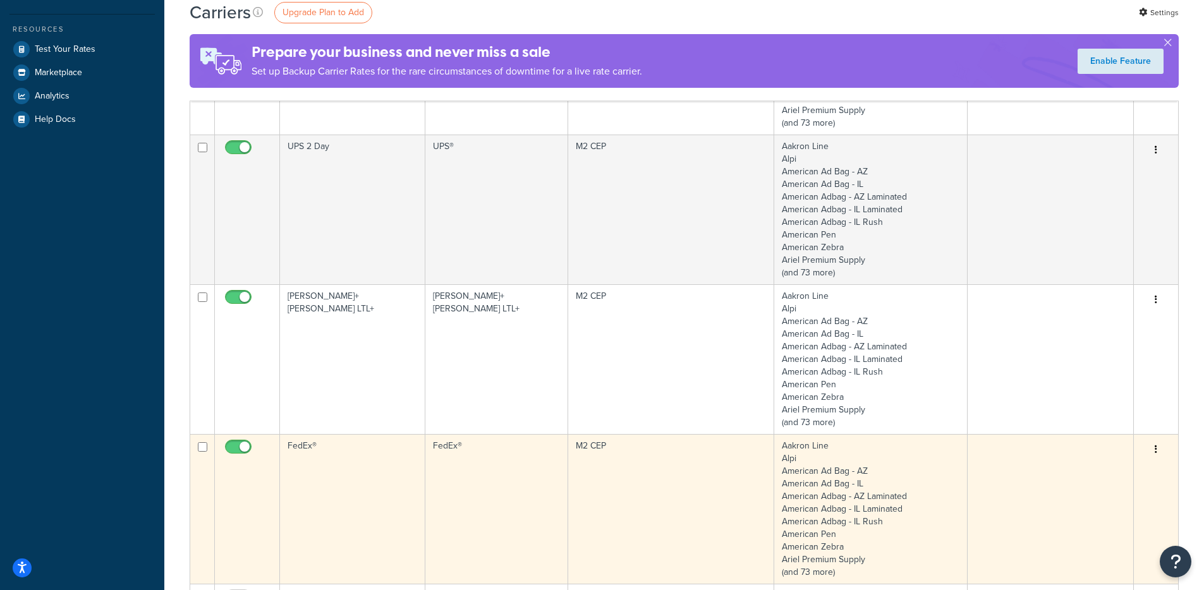
scroll to position [403, 0]
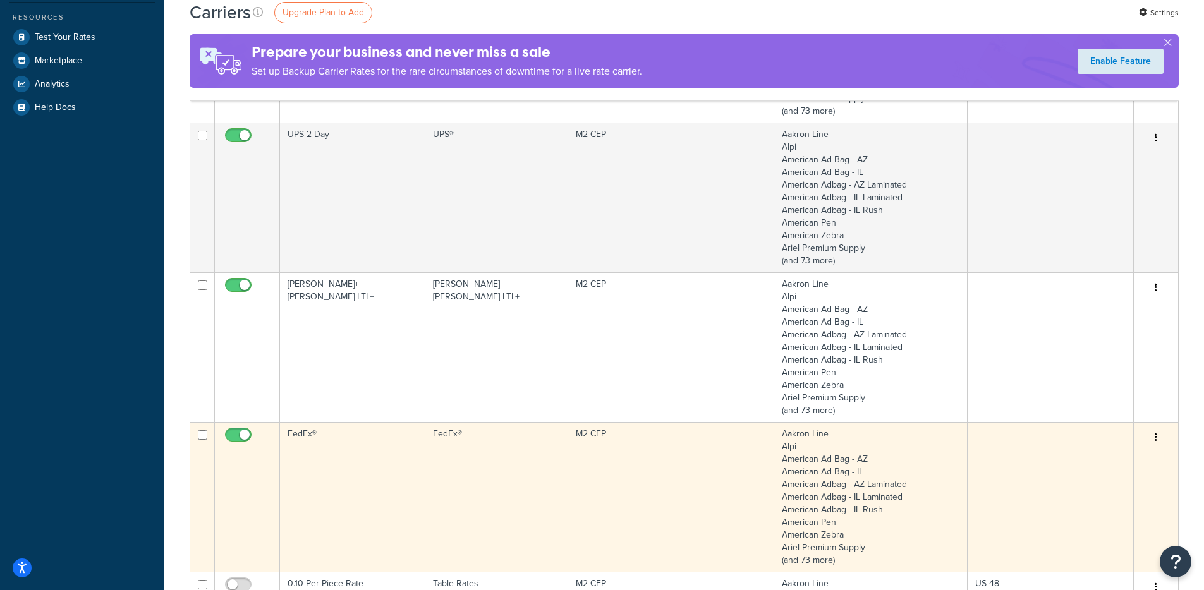
click at [232, 436] on input "checkbox" at bounding box center [240, 439] width 35 height 16
checkbox input "false"
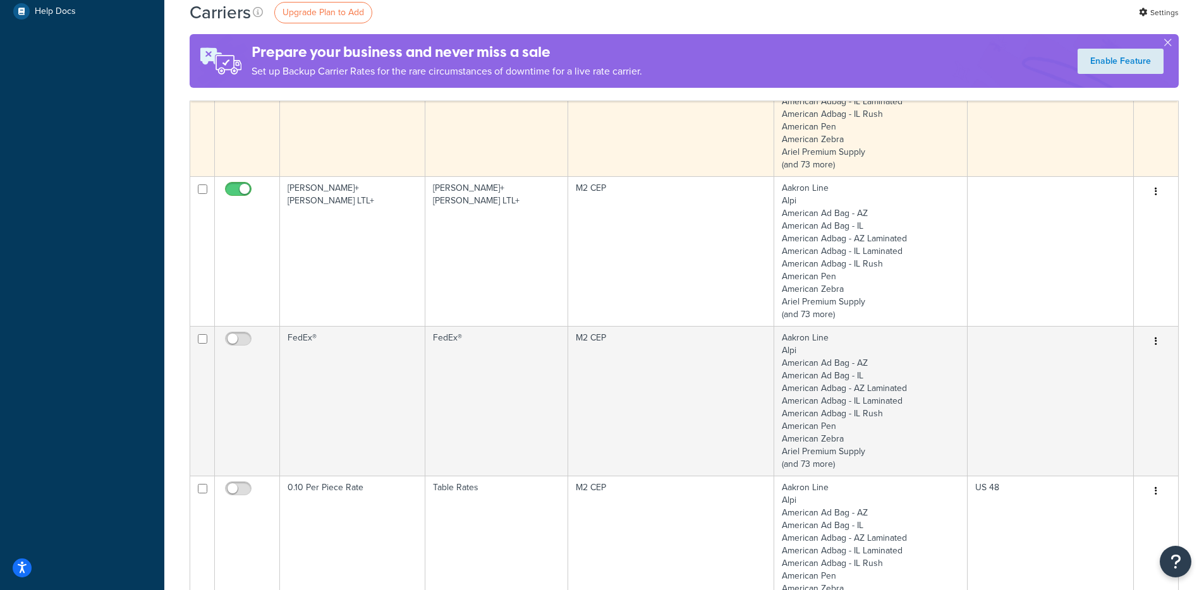
scroll to position [501, 0]
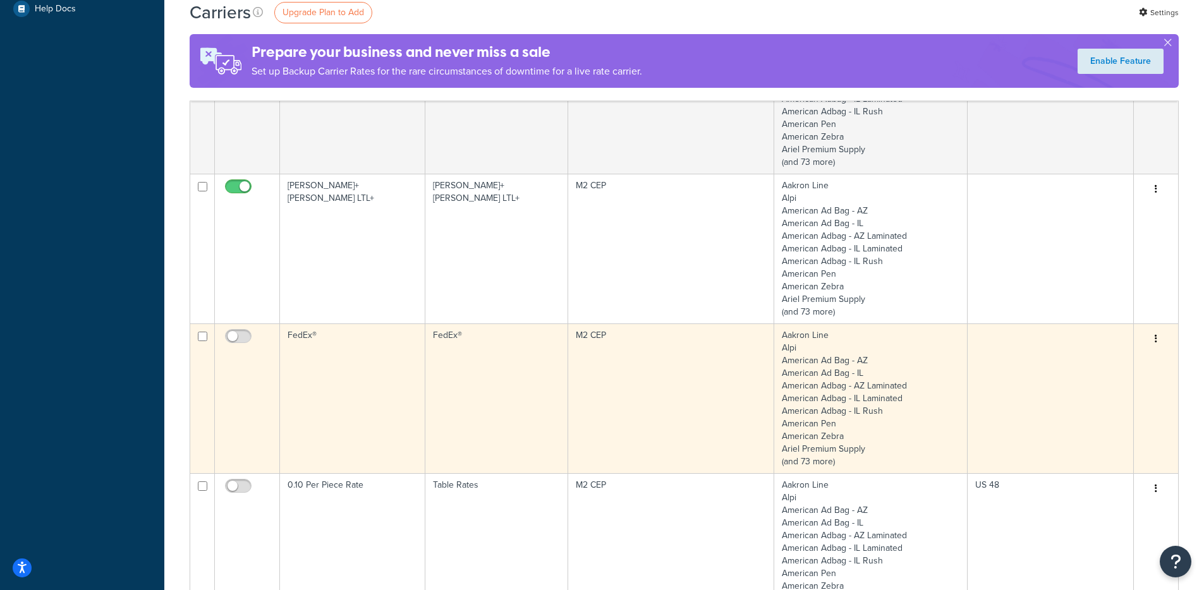
click at [341, 411] on td "FedEx®" at bounding box center [352, 399] width 145 height 150
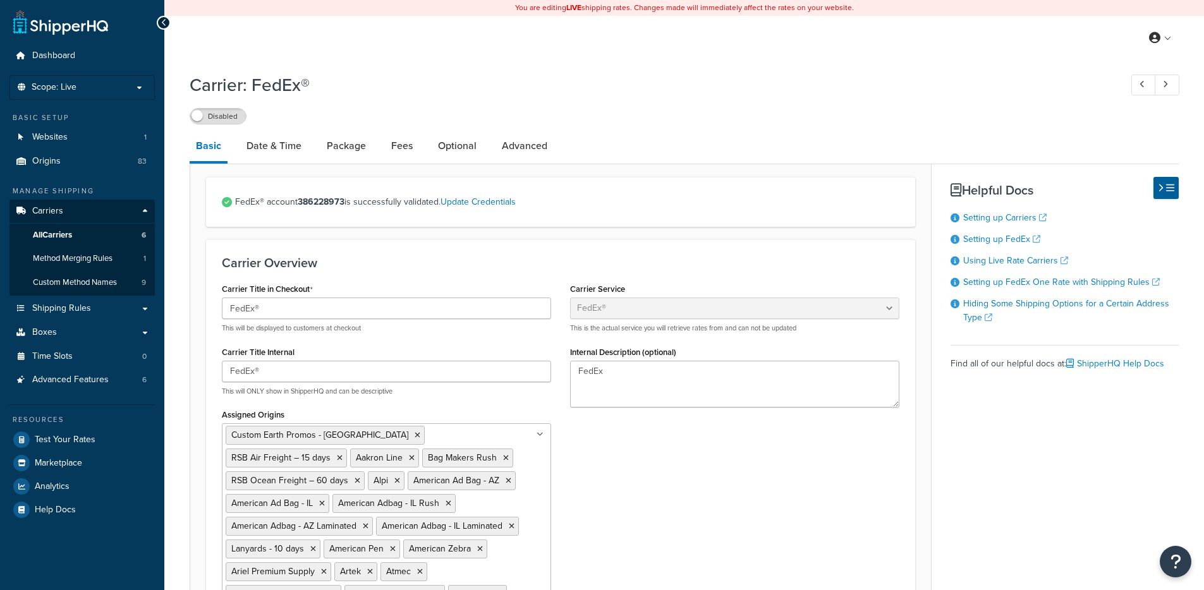
select select "fedEx"
select select "REGULAR_PICKUP"
select select "YOUR_PACKAGING"
click at [334, 146] on link "Package" at bounding box center [347, 146] width 52 height 30
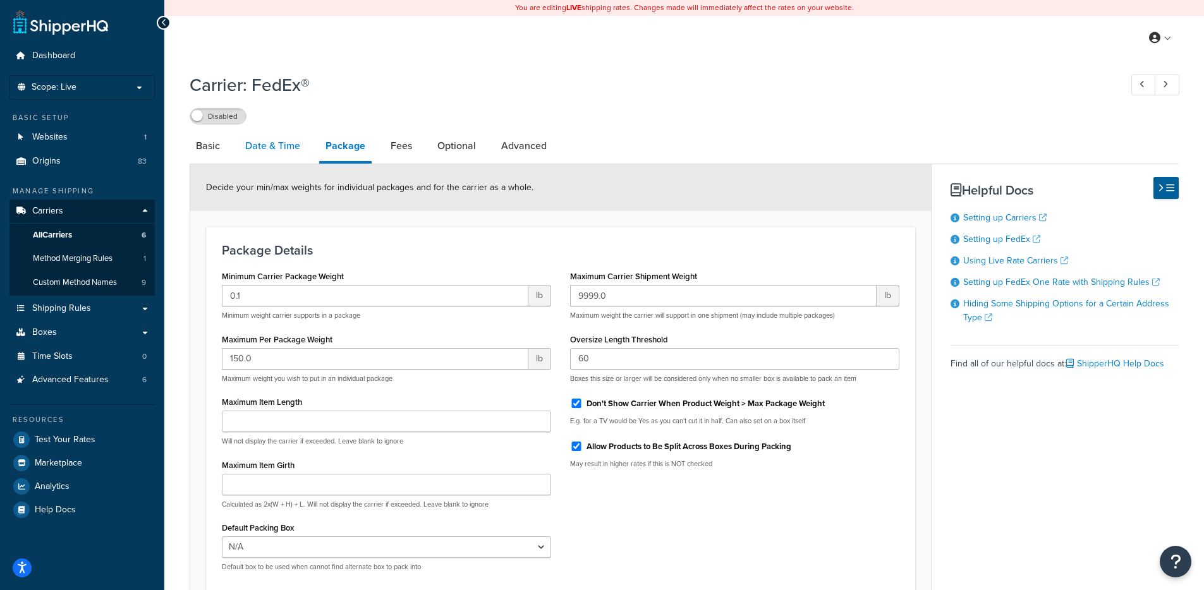
click at [289, 147] on link "Date & Time" at bounding box center [273, 146] width 68 height 30
select select "yMd"
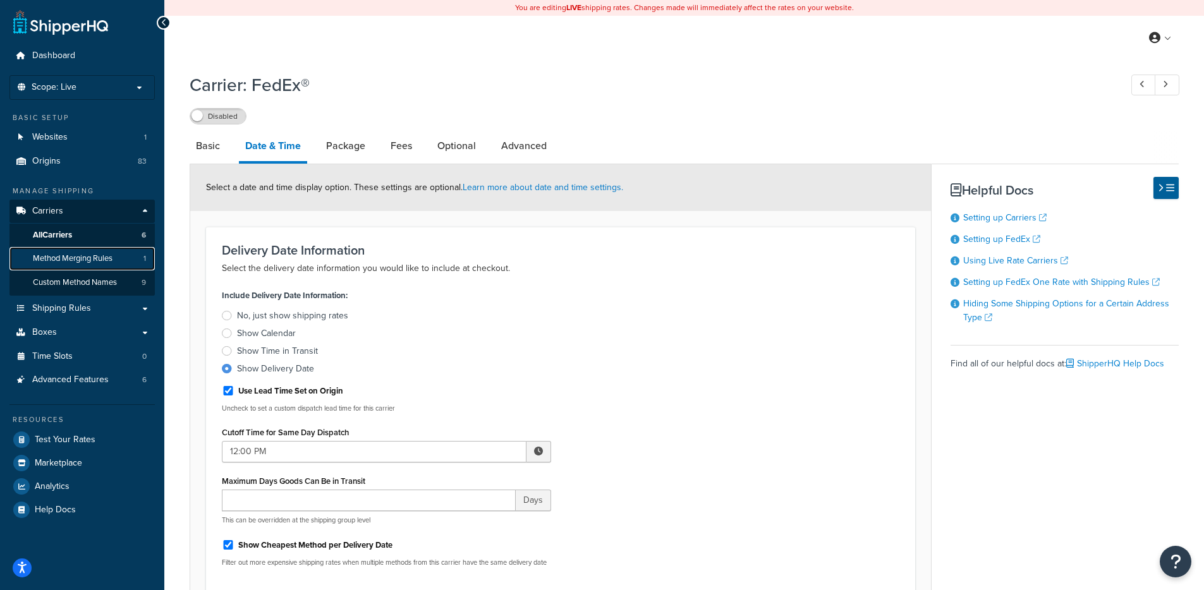
click at [86, 266] on link "Method Merging Rules 1" at bounding box center [81, 258] width 145 height 23
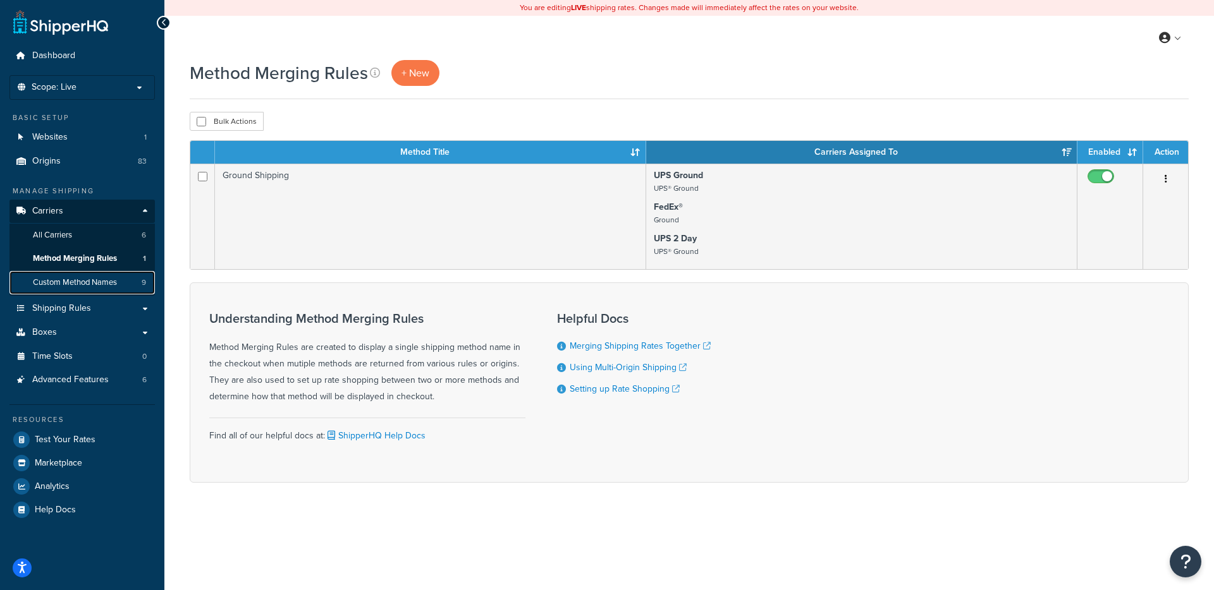
click at [95, 287] on span "Custom Method Names" at bounding box center [75, 283] width 84 height 11
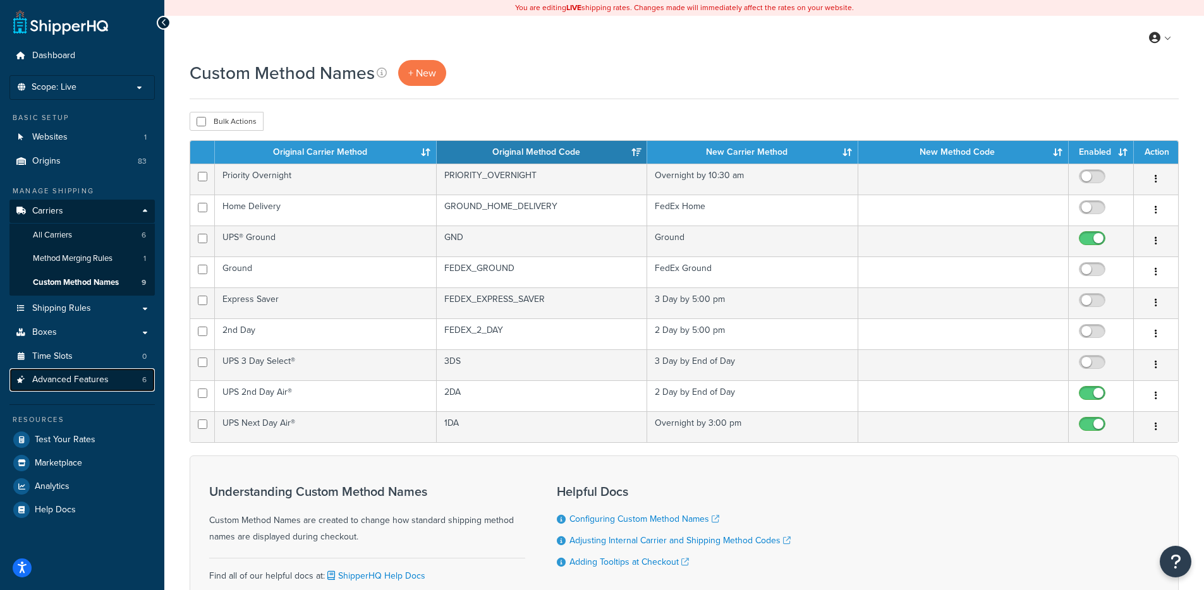
click at [79, 376] on span "Advanced Features" at bounding box center [70, 380] width 76 height 11
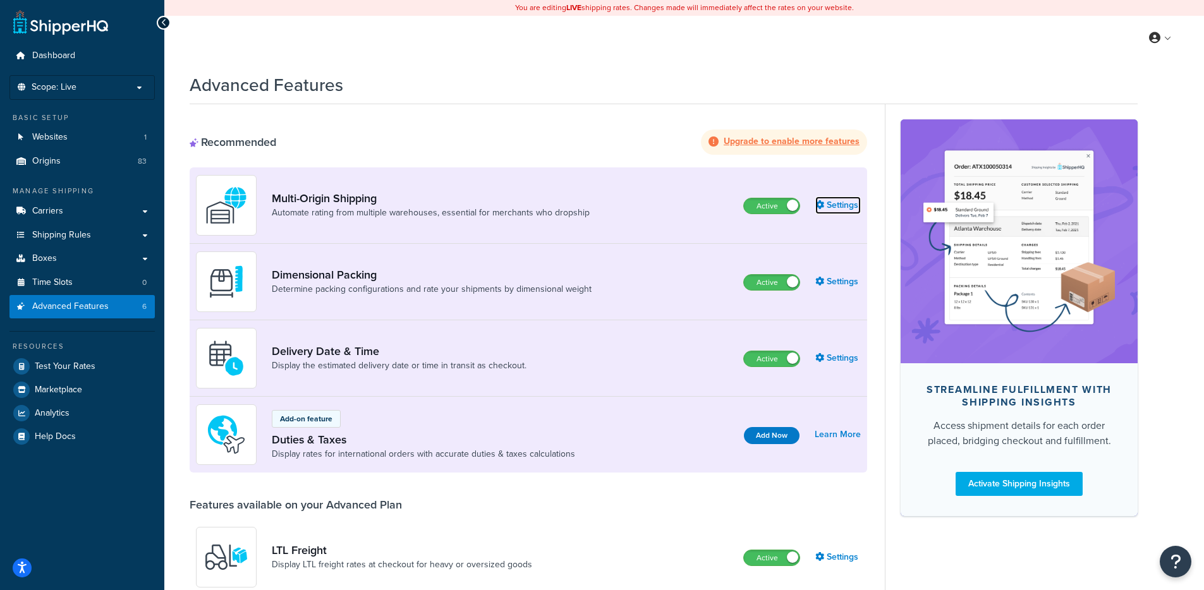
click at [836, 203] on link "Settings" at bounding box center [839, 206] width 46 height 18
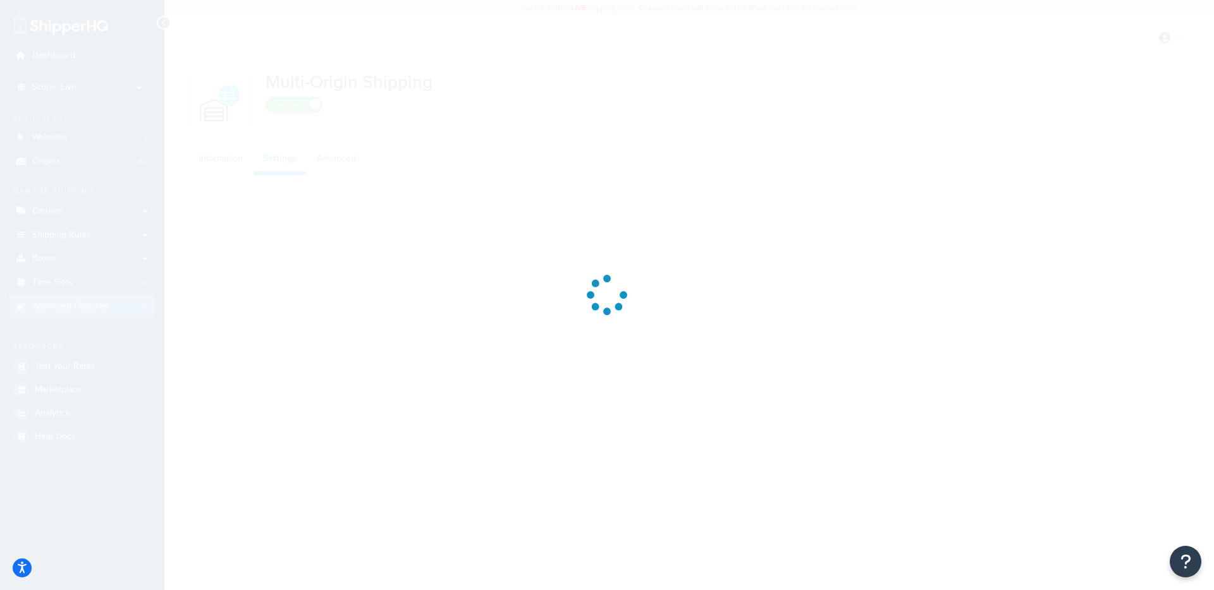
select select "false"
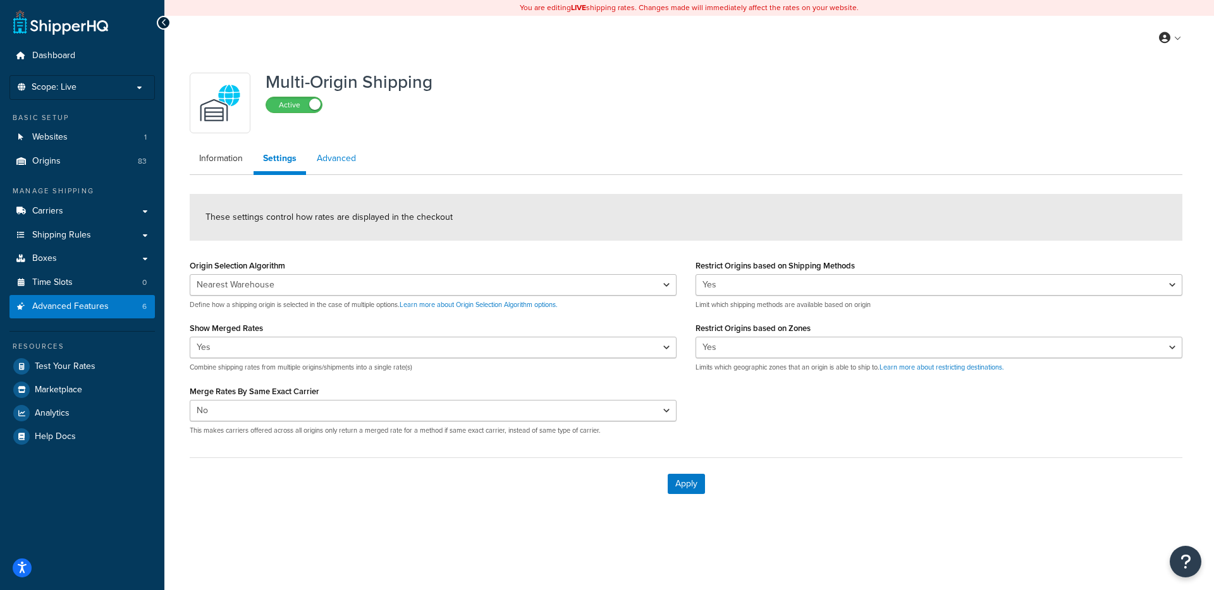
click at [319, 151] on link "Advanced" at bounding box center [336, 158] width 58 height 25
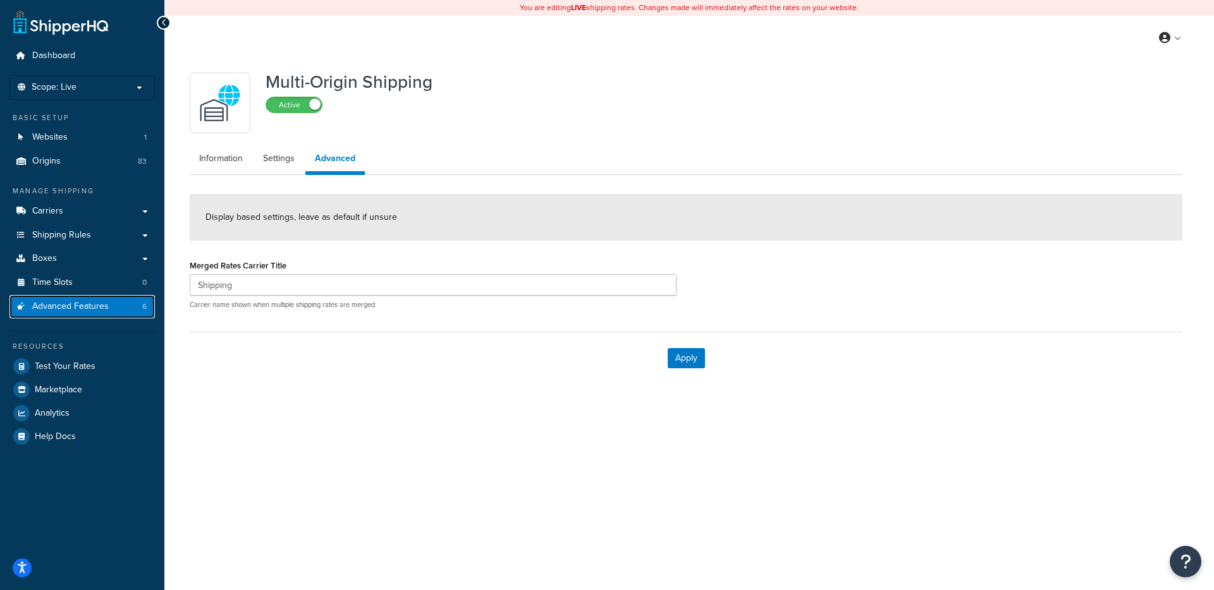
click at [92, 309] on span "Advanced Features" at bounding box center [70, 307] width 76 height 11
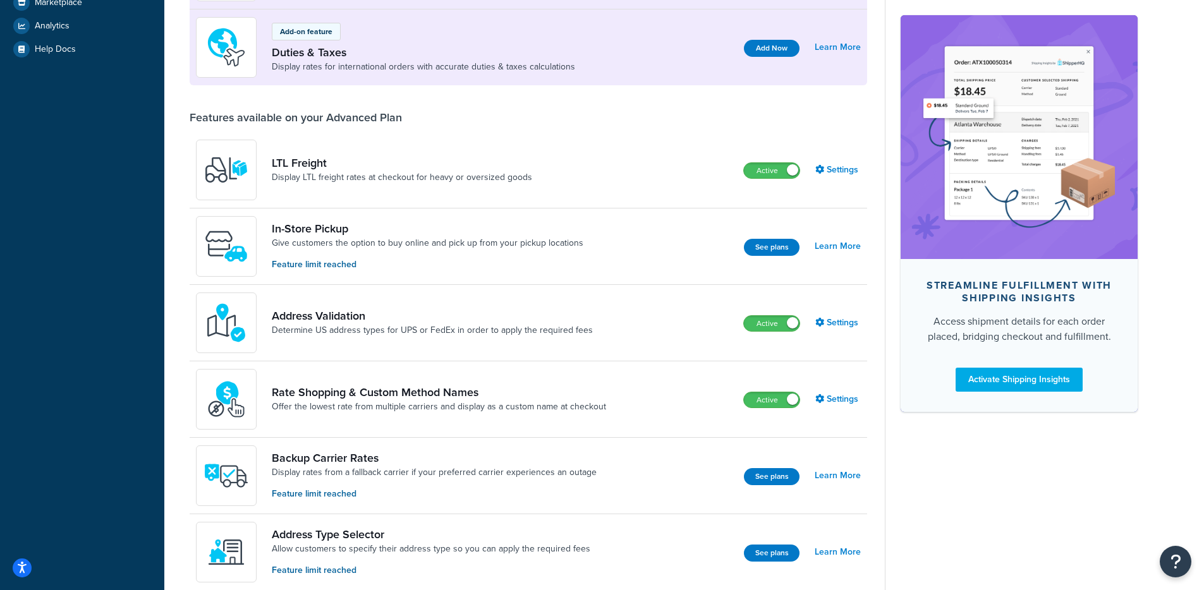
scroll to position [505, 0]
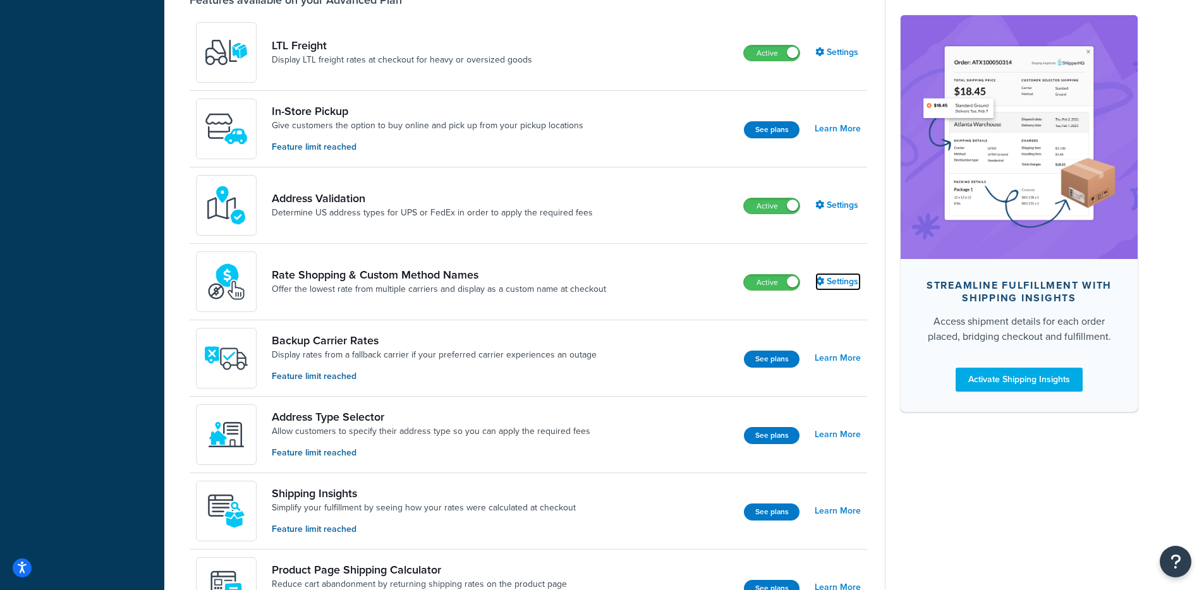
click at [847, 279] on link "Settings" at bounding box center [839, 282] width 46 height 18
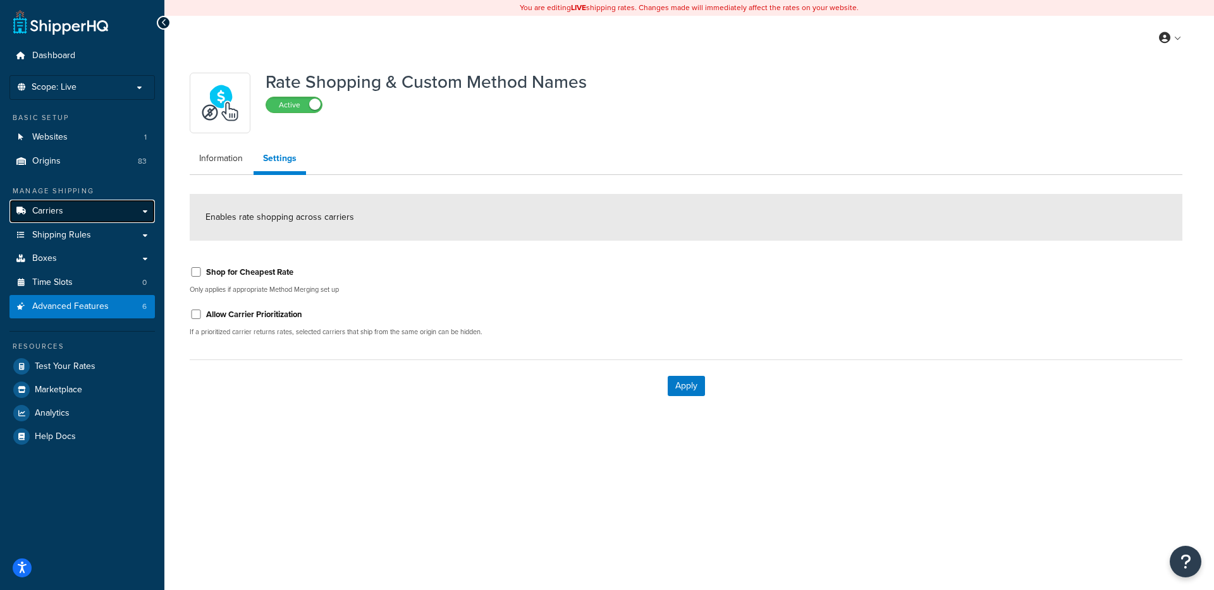
click at [47, 204] on link "Carriers" at bounding box center [81, 211] width 145 height 23
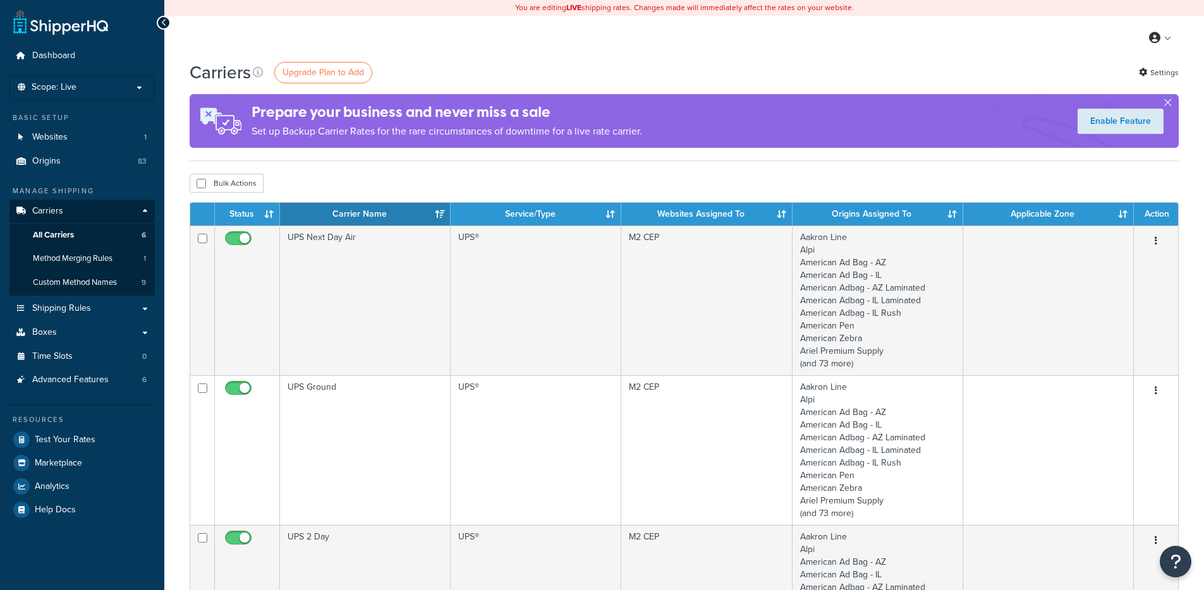
click at [78, 142] on link "Websites 1" at bounding box center [81, 137] width 145 height 23
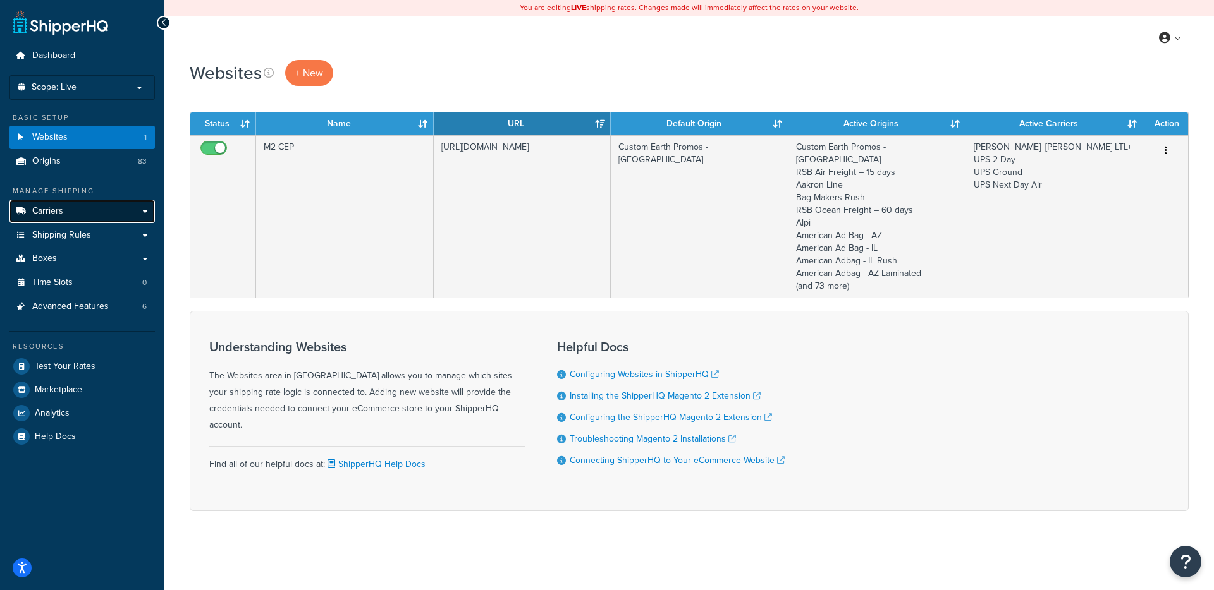
click at [69, 209] on link "Carriers" at bounding box center [81, 211] width 145 height 23
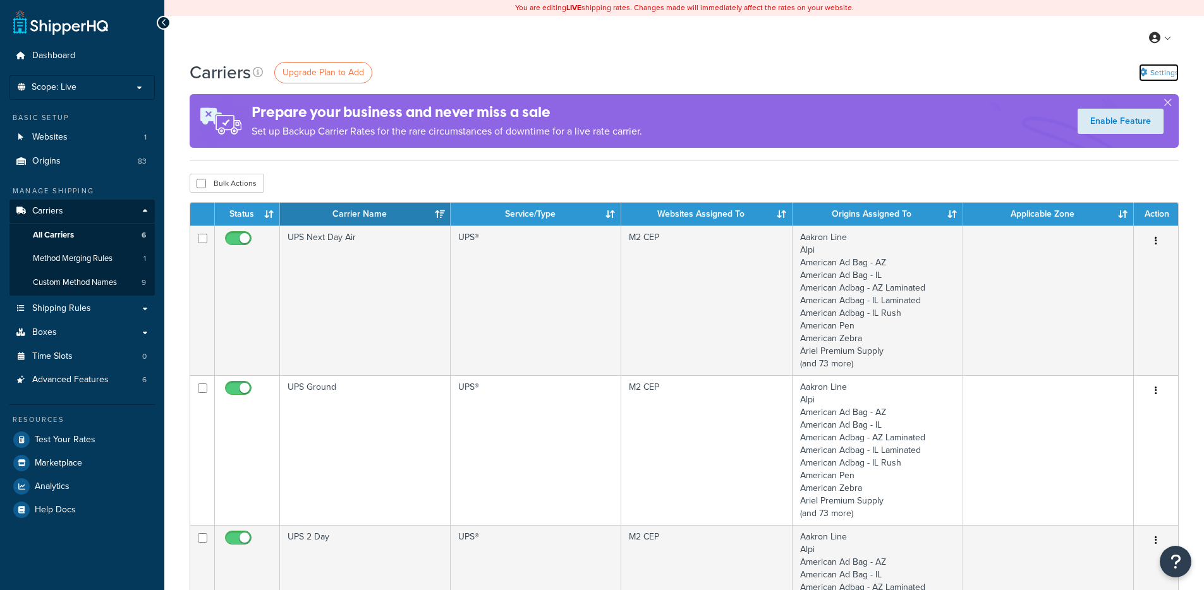
click at [1170, 71] on link "Settings" at bounding box center [1159, 73] width 40 height 18
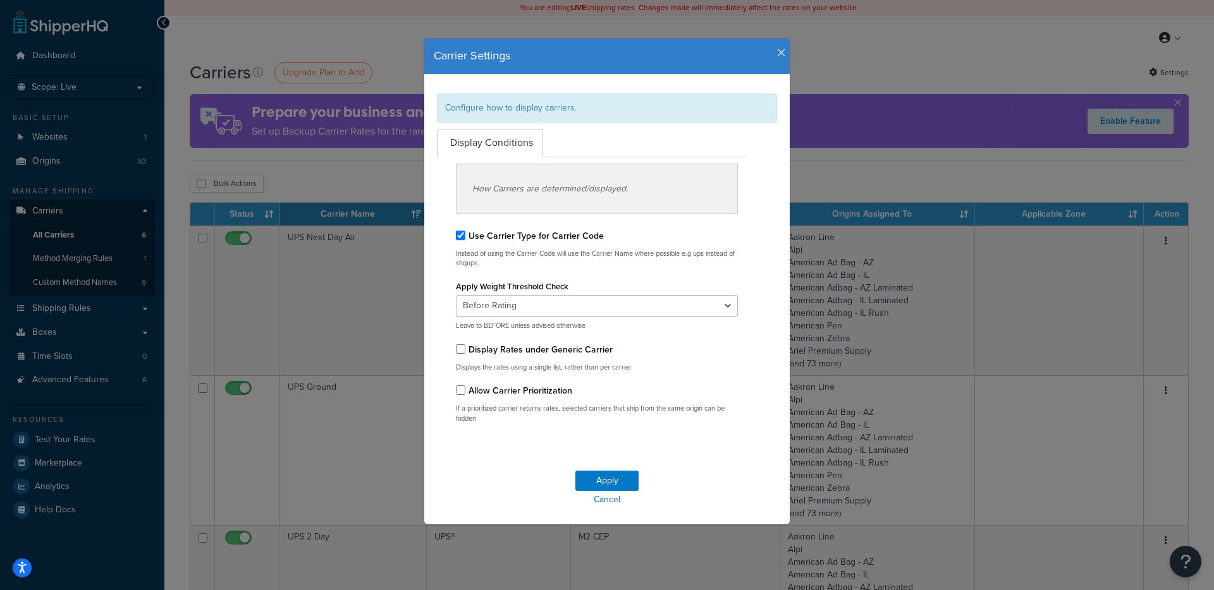
click at [777, 50] on icon "button" at bounding box center [781, 52] width 9 height 11
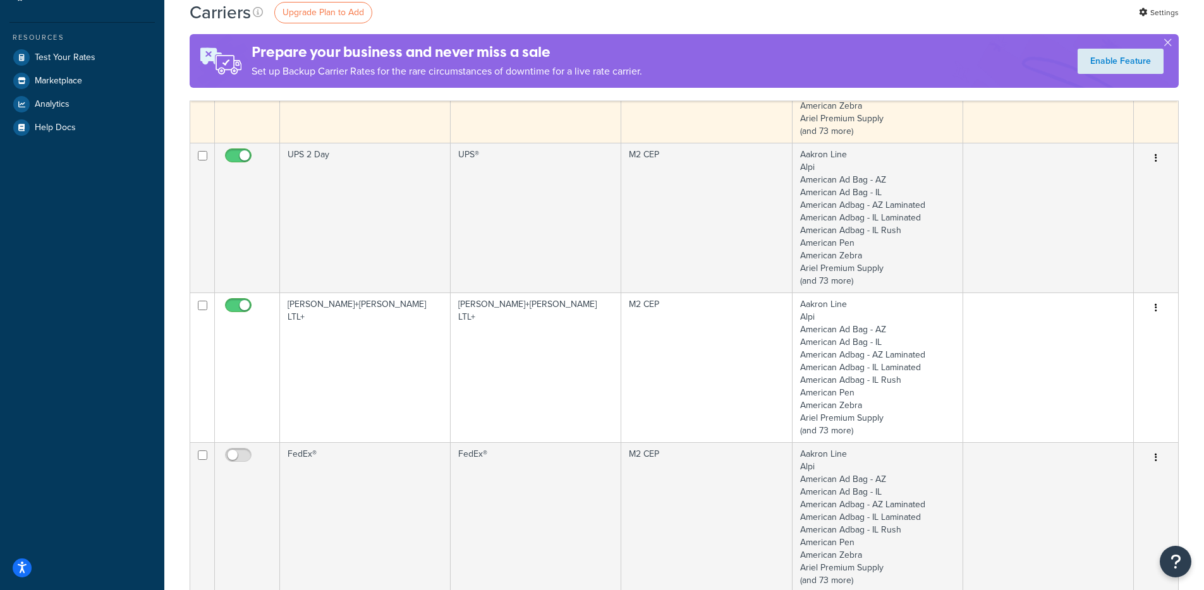
scroll to position [513, 0]
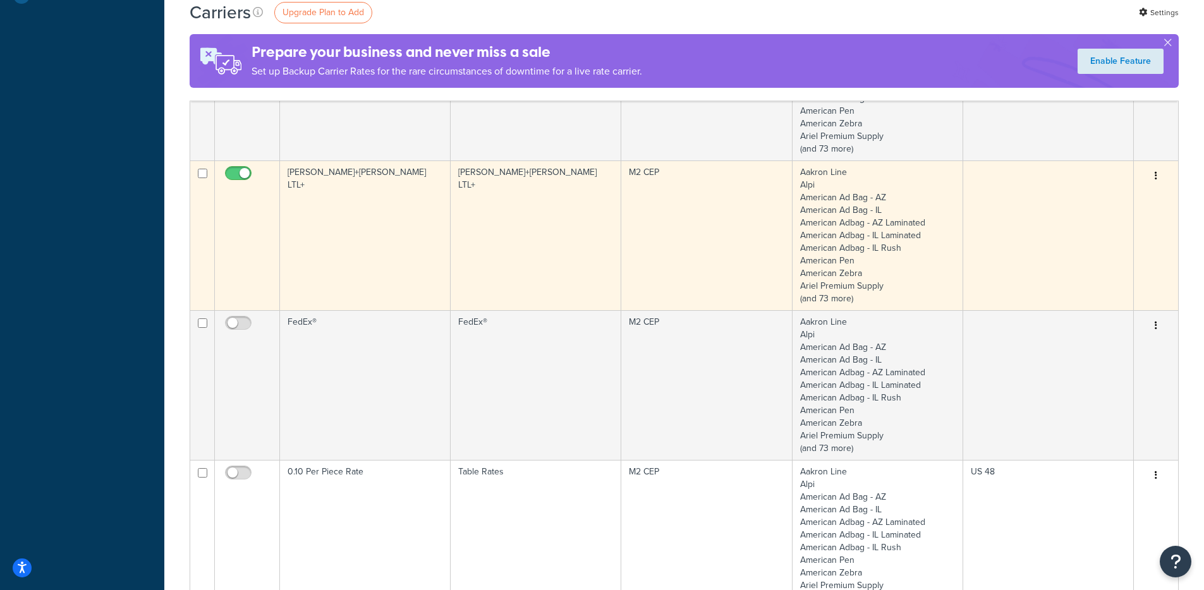
scroll to position [515, 0]
